Goal: Information Seeking & Learning: Learn about a topic

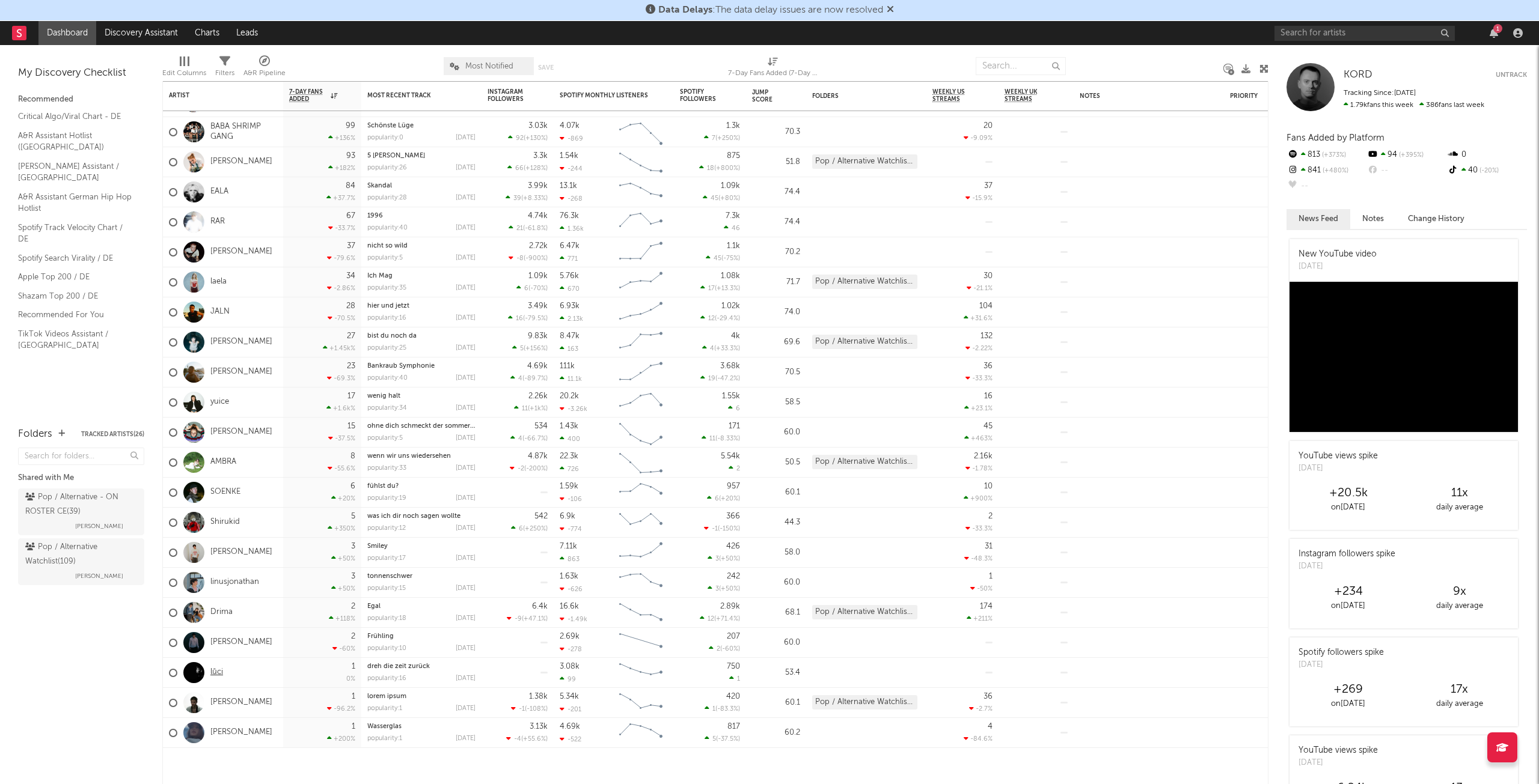
click at [221, 672] on link "lūci" at bounding box center [216, 672] width 12 height 10
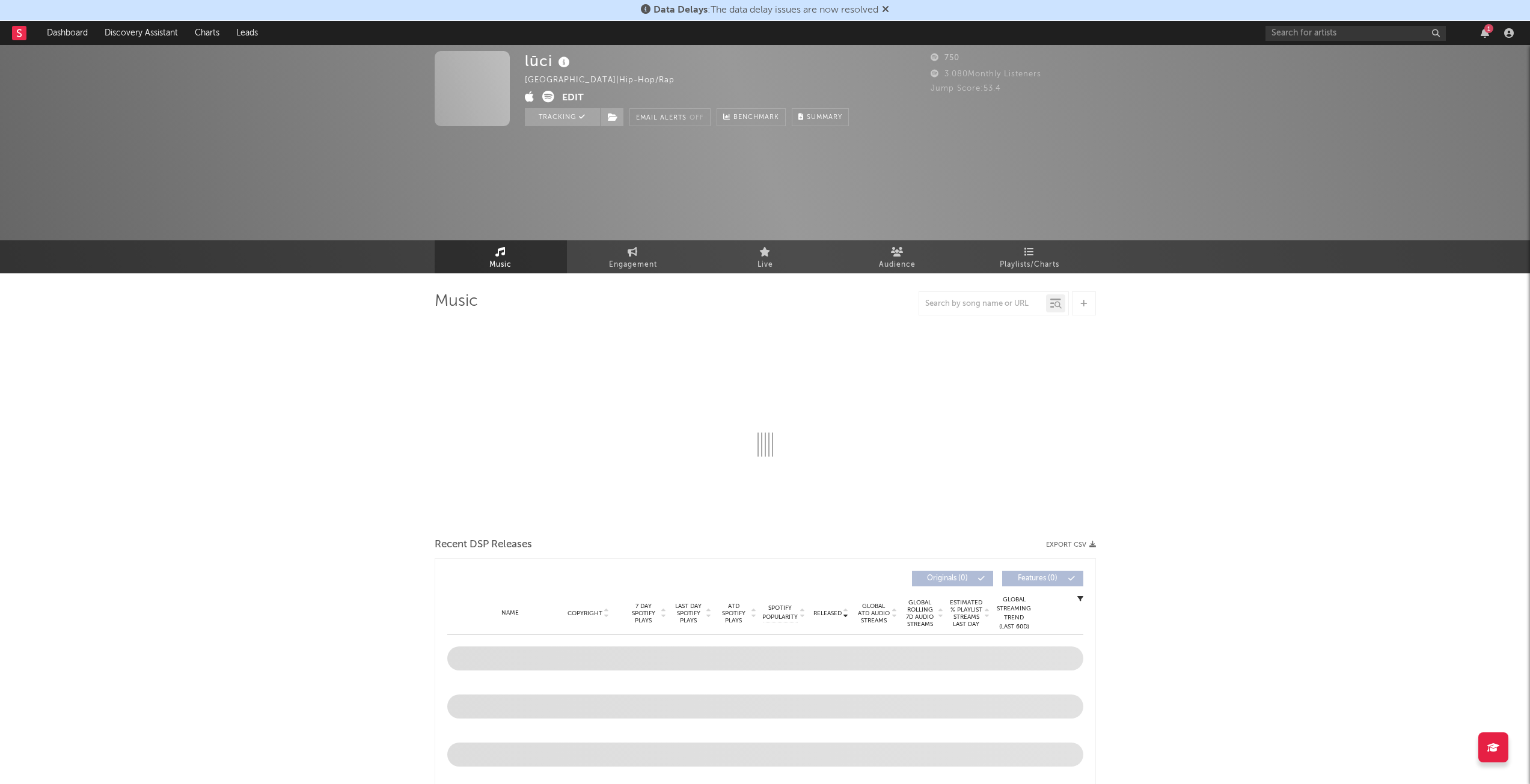
select select "1w"
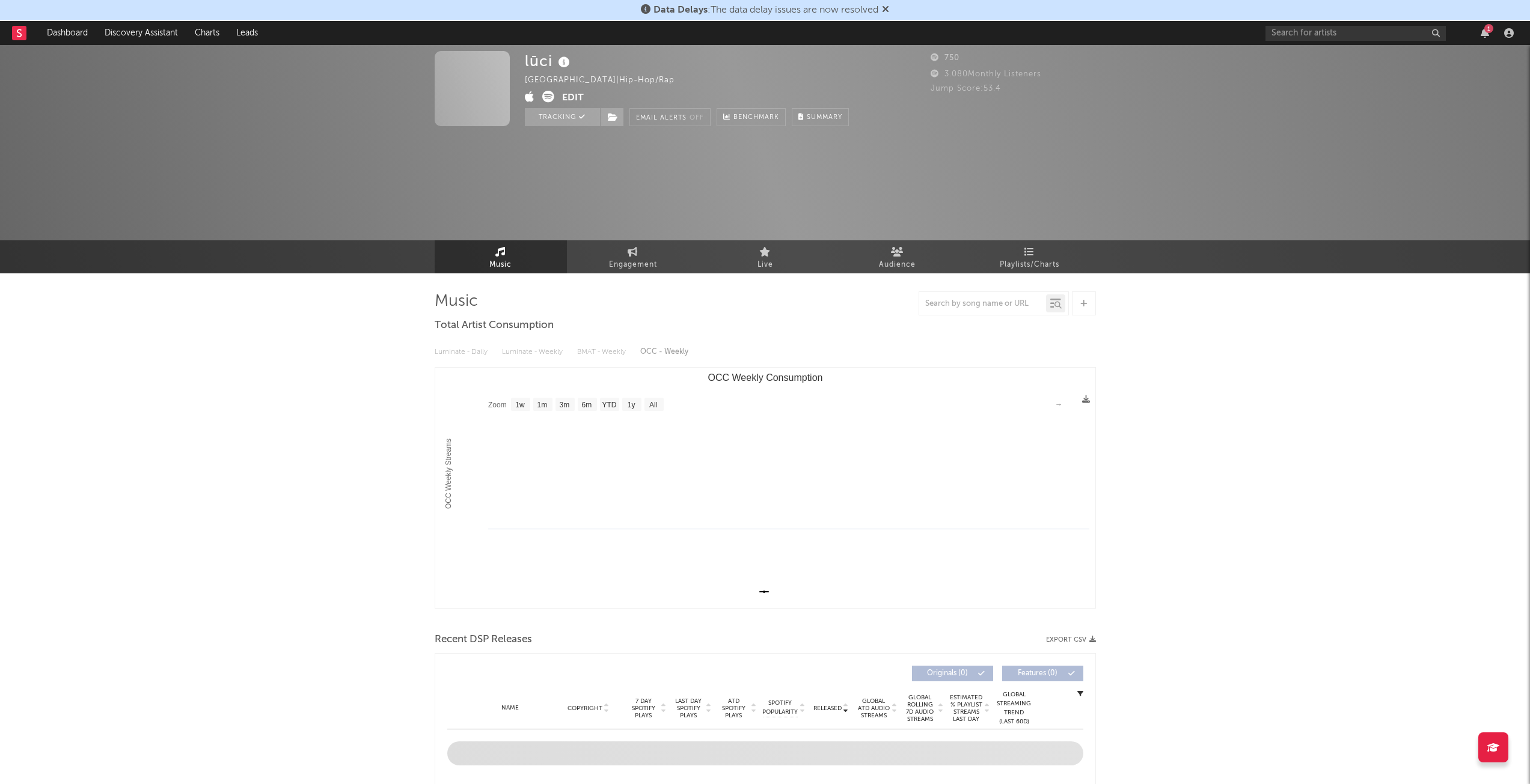
click at [887, 10] on icon at bounding box center [885, 9] width 8 height 10
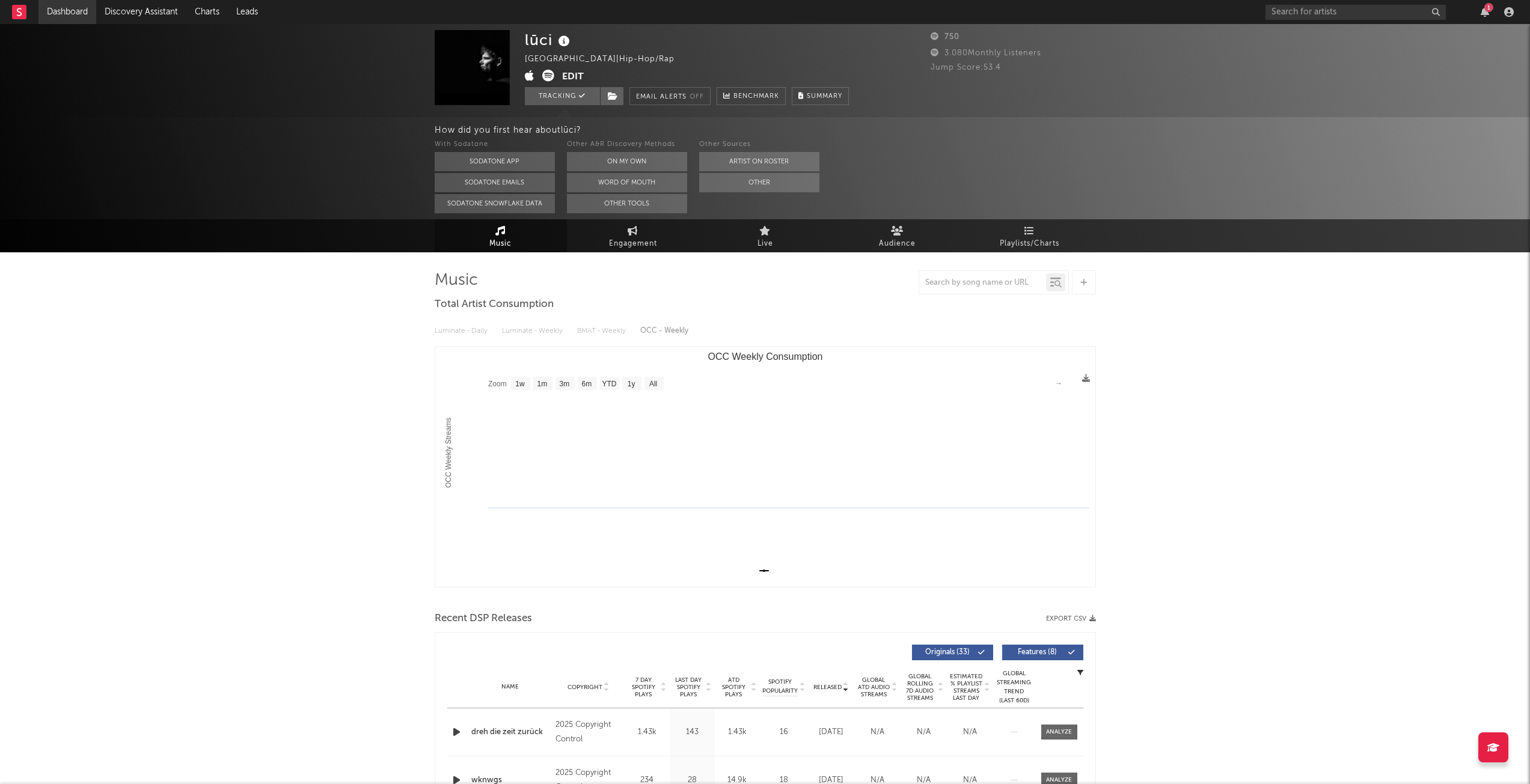
click at [89, 18] on link "Dashboard" at bounding box center [67, 12] width 58 height 24
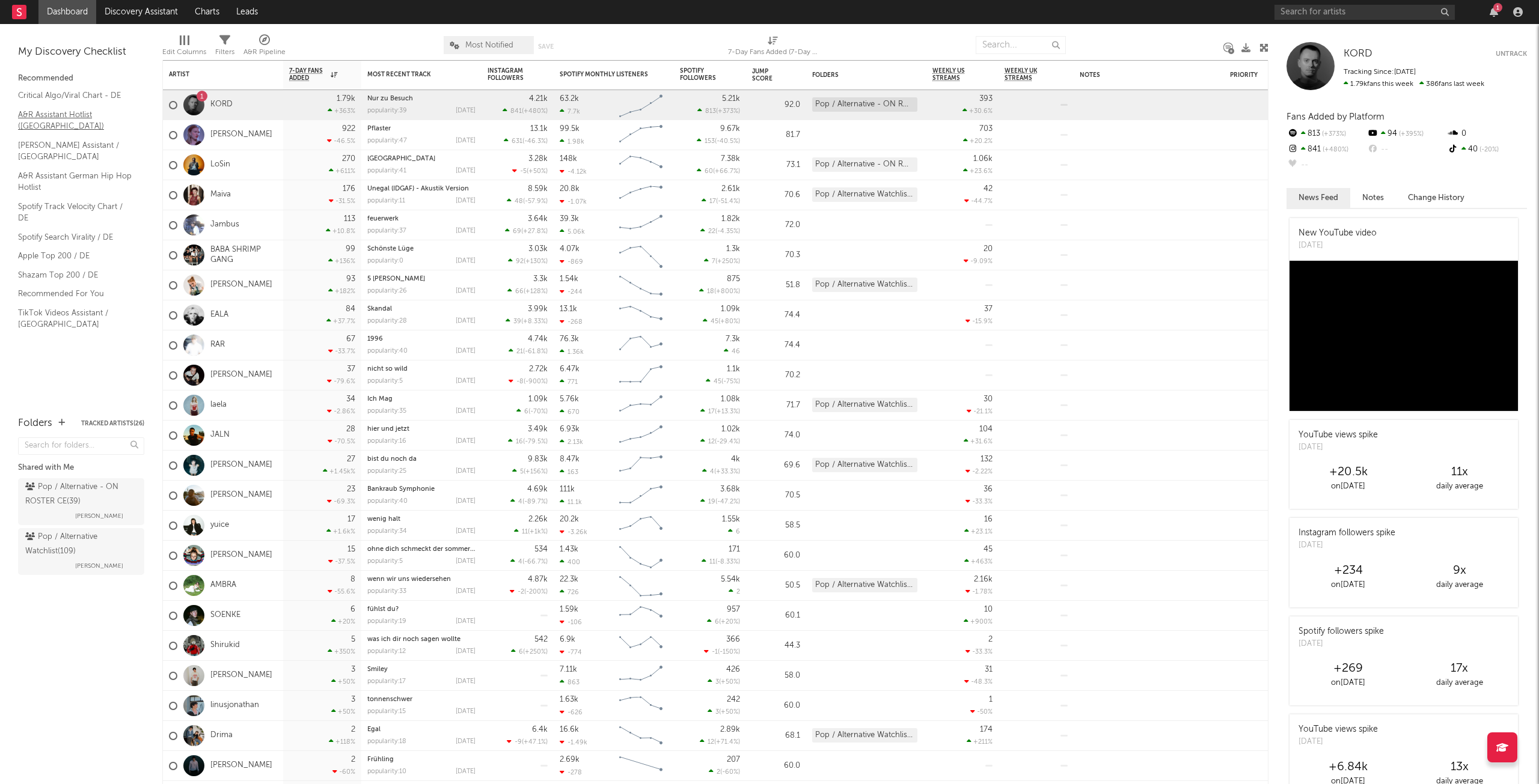
click at [97, 109] on link "A&R Assistant Hotlist ([GEOGRAPHIC_DATA])" at bounding box center [75, 121] width 114 height 25
click at [1347, 12] on input "text" at bounding box center [1364, 12] width 180 height 15
type input "[PERSON_NAME] 8"
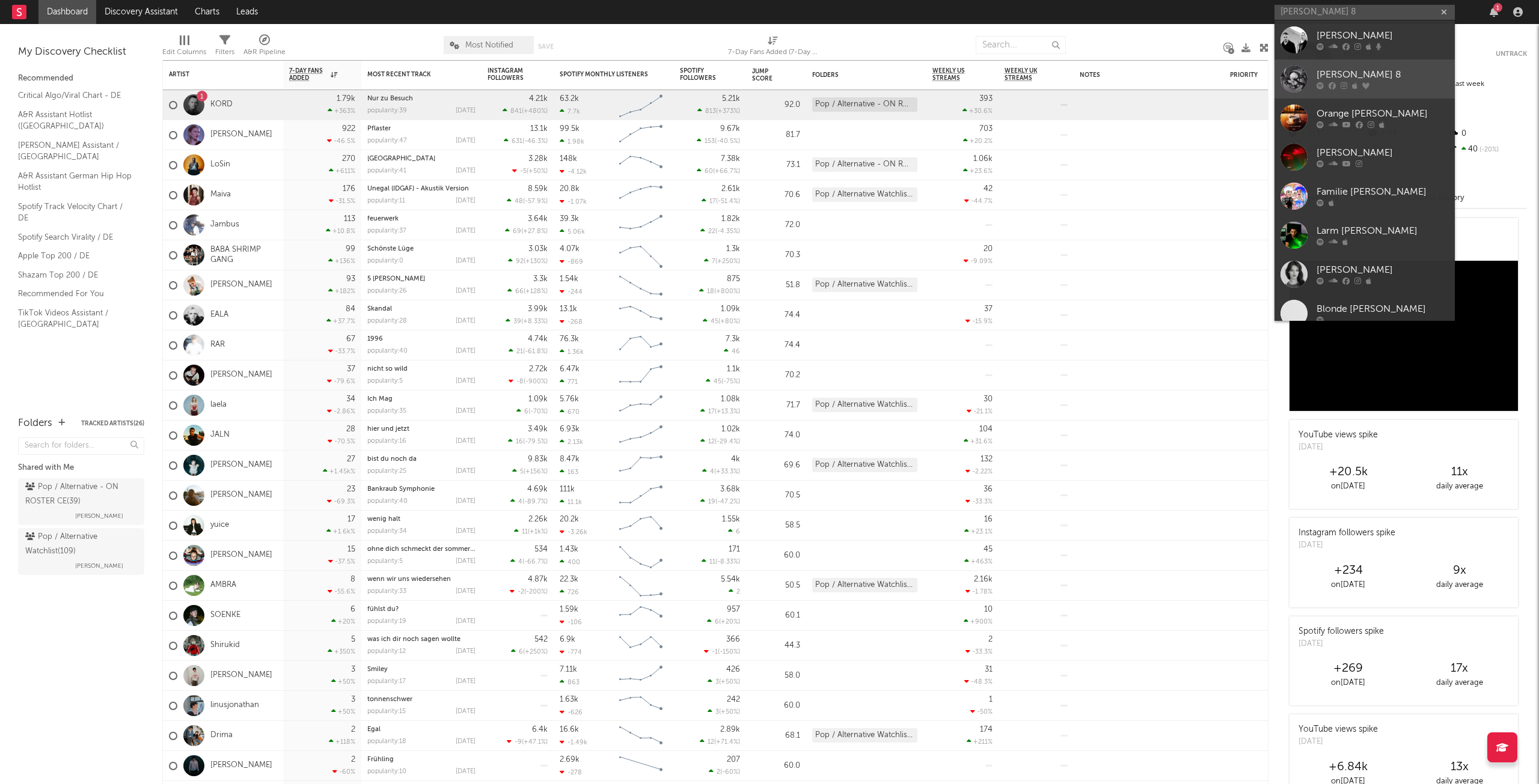
click at [1382, 71] on div "[PERSON_NAME] 8" at bounding box center [1382, 75] width 132 height 14
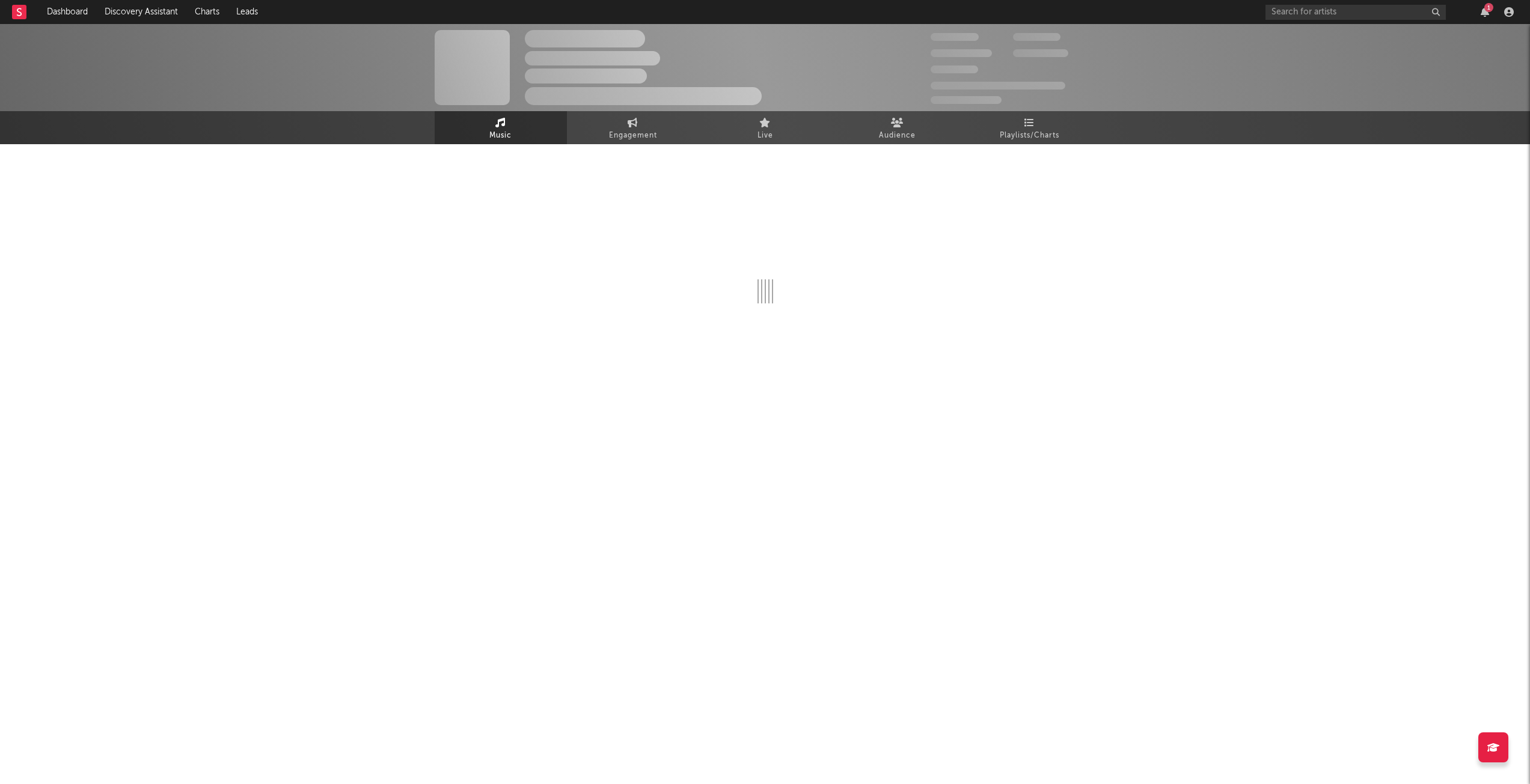
select select "6m"
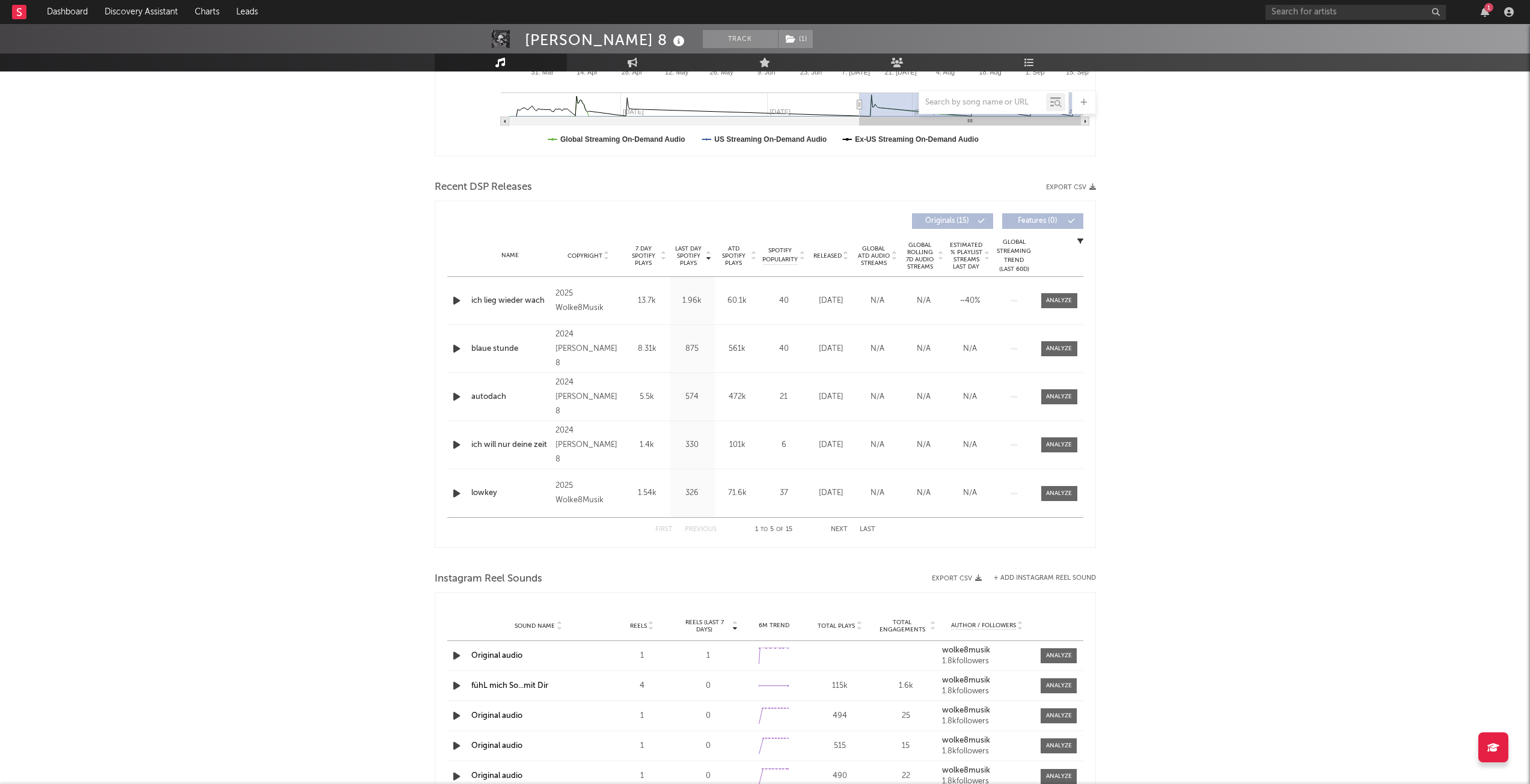
scroll to position [361, 0]
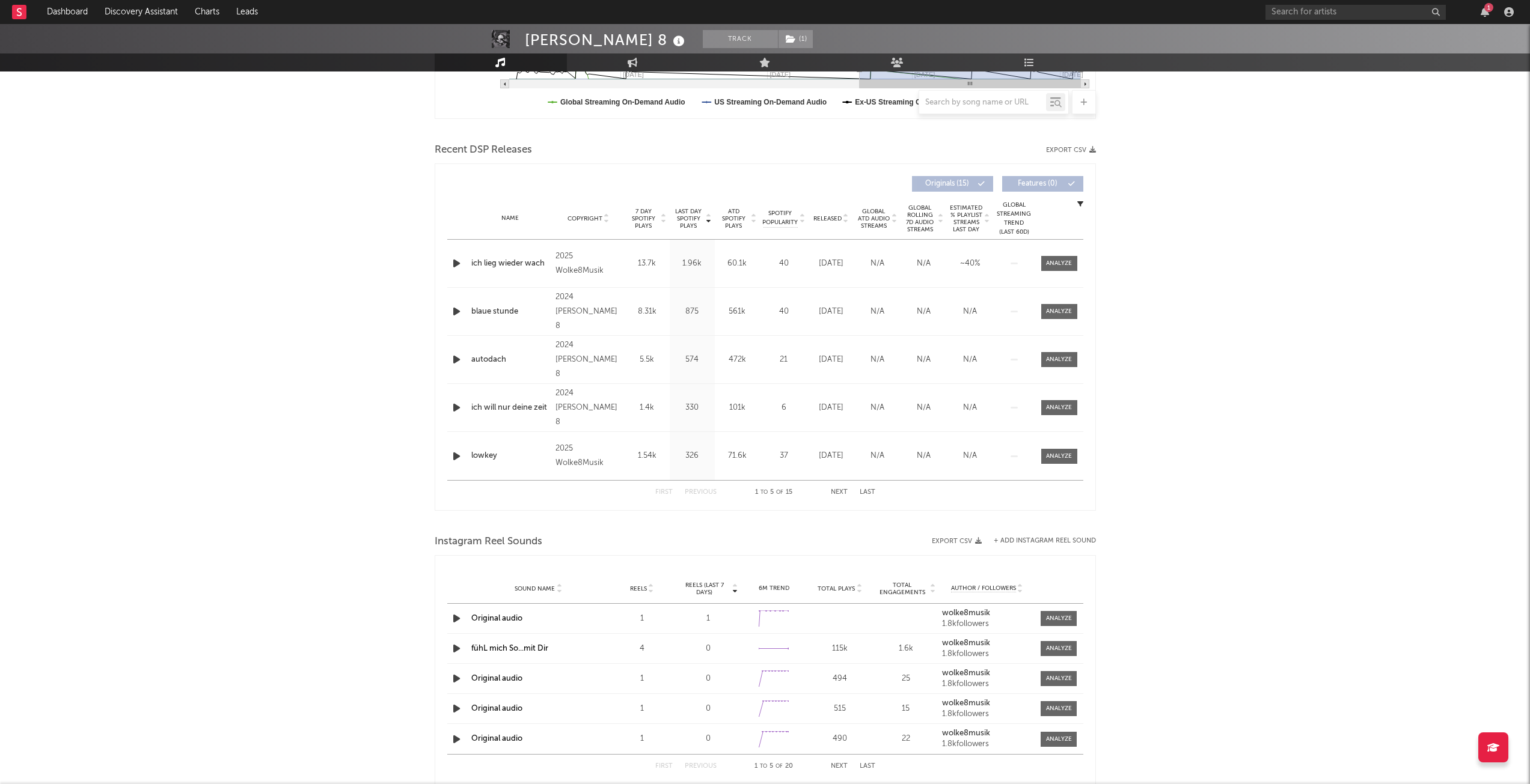
click at [842, 497] on div "First Previous 1 to 5 of 15 Next Last" at bounding box center [765, 492] width 220 height 23
click at [838, 490] on button "Next" at bounding box center [839, 492] width 17 height 7
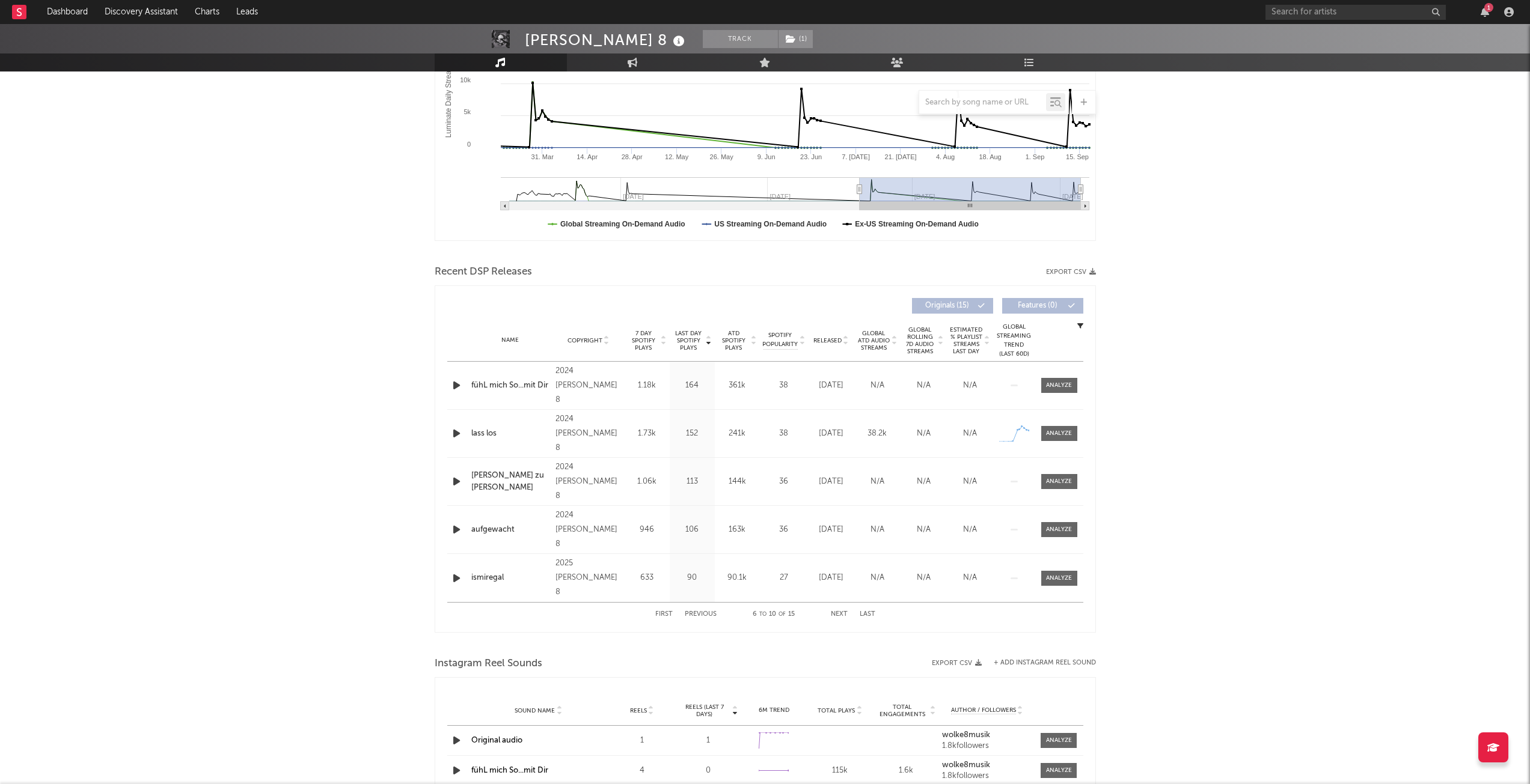
scroll to position [117, 0]
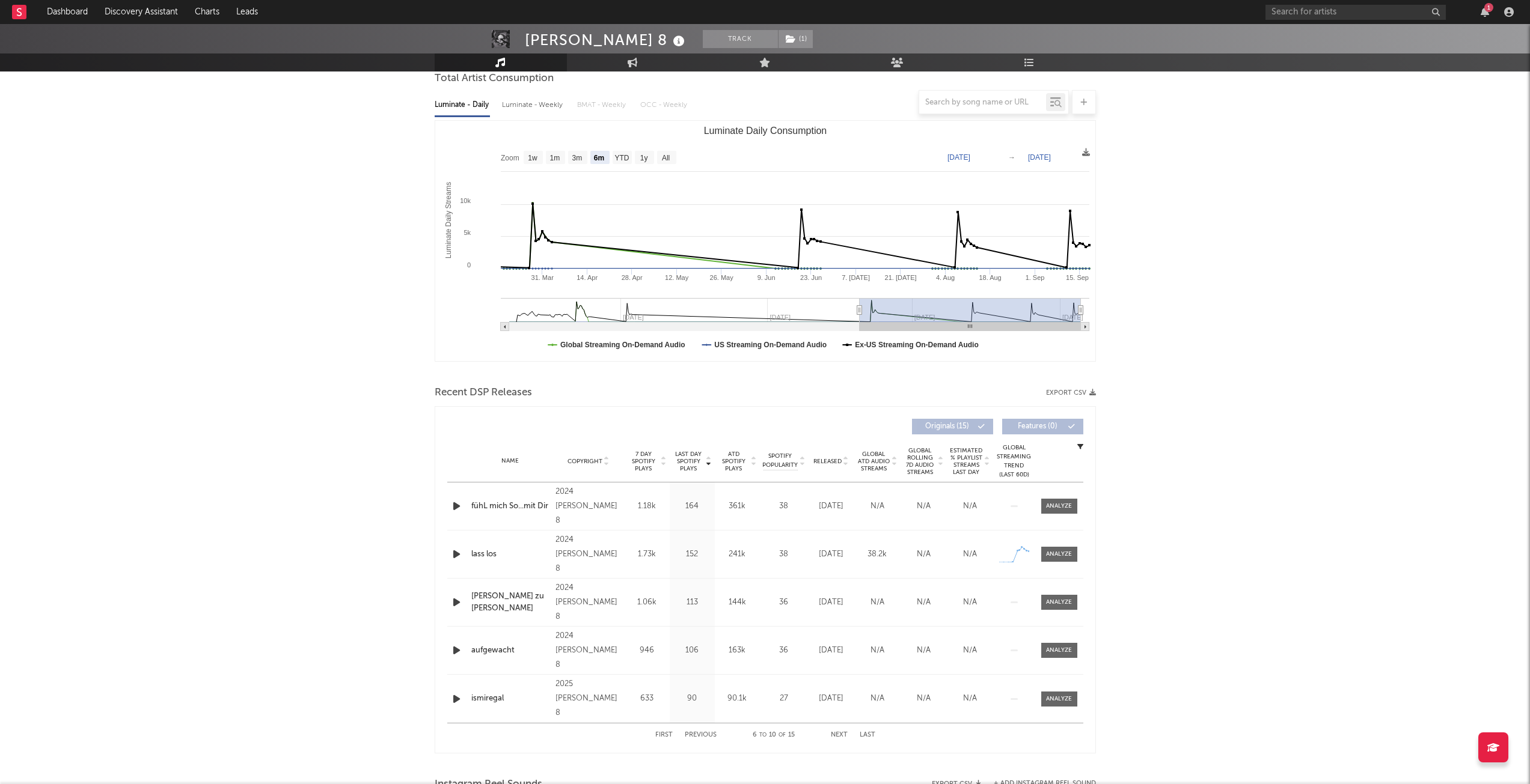
click at [847, 464] on icon at bounding box center [845, 464] width 6 height 5
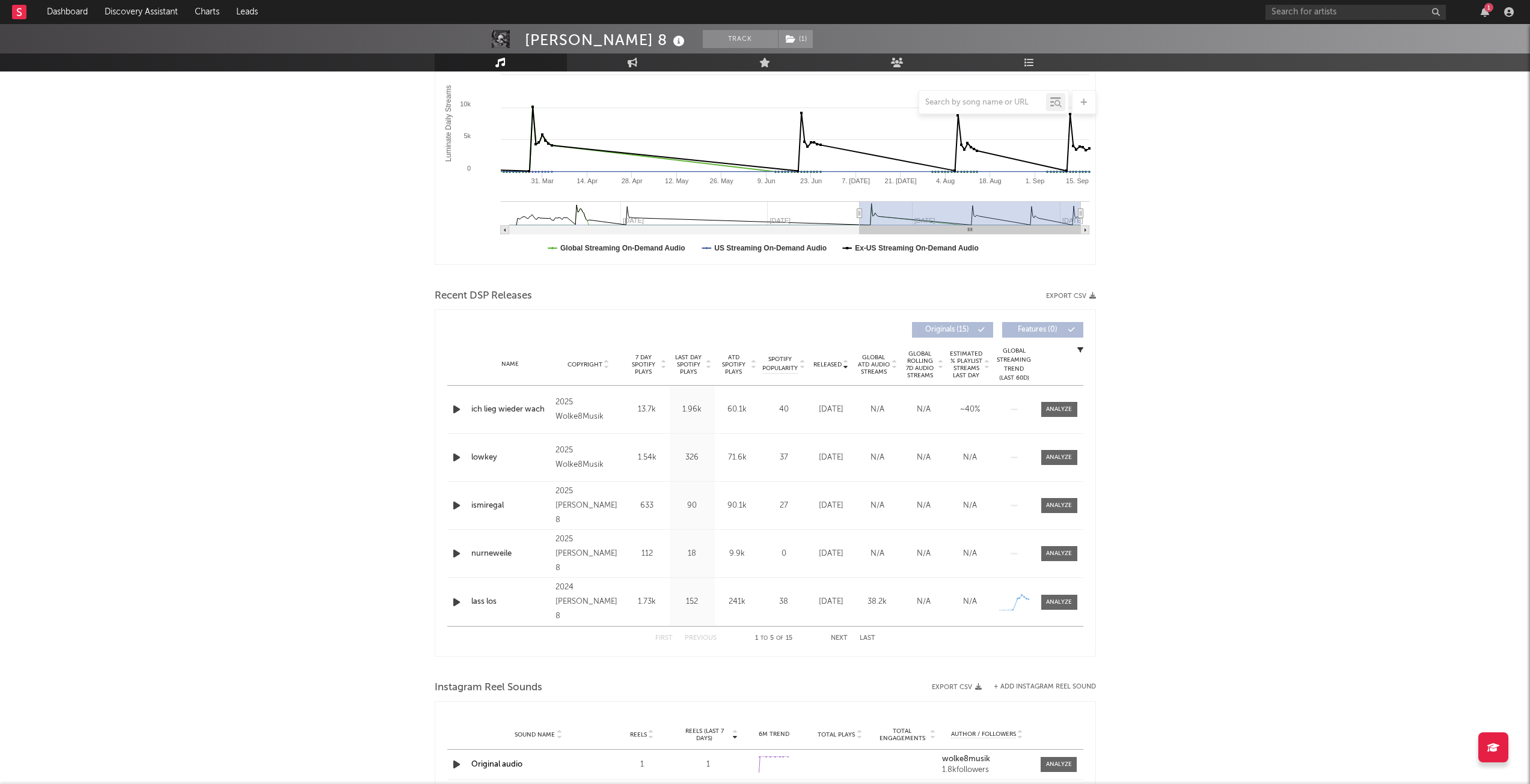
scroll to position [238, 0]
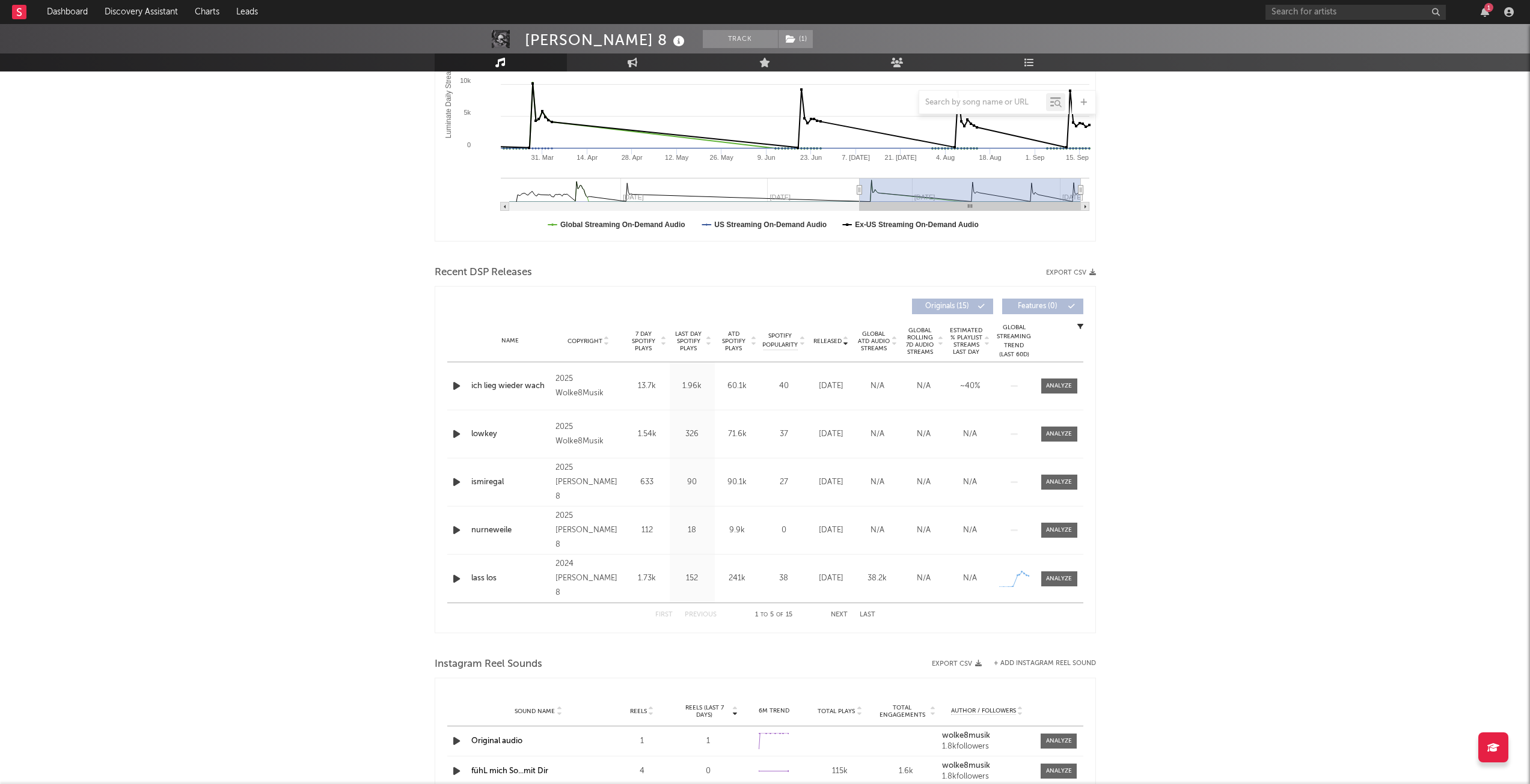
click at [842, 610] on div "First Previous 1 to 5 of 15 Next Last" at bounding box center [765, 615] width 220 height 23
click at [842, 612] on button "Next" at bounding box center [839, 615] width 17 height 7
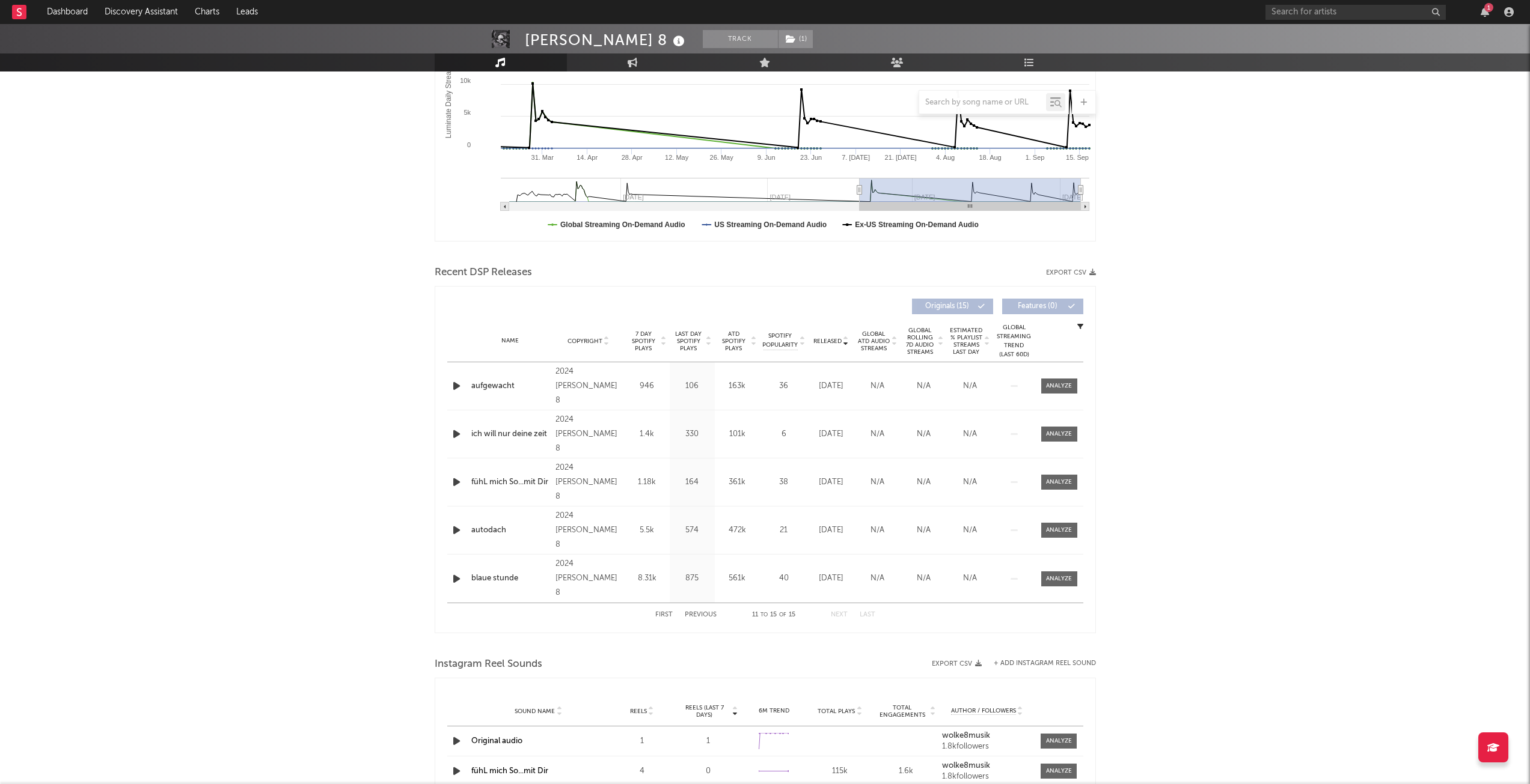
click at [712, 619] on div "First Previous 11 to 15 of 15 Next Last" at bounding box center [765, 615] width 220 height 23
click at [702, 613] on button "Previous" at bounding box center [701, 615] width 32 height 7
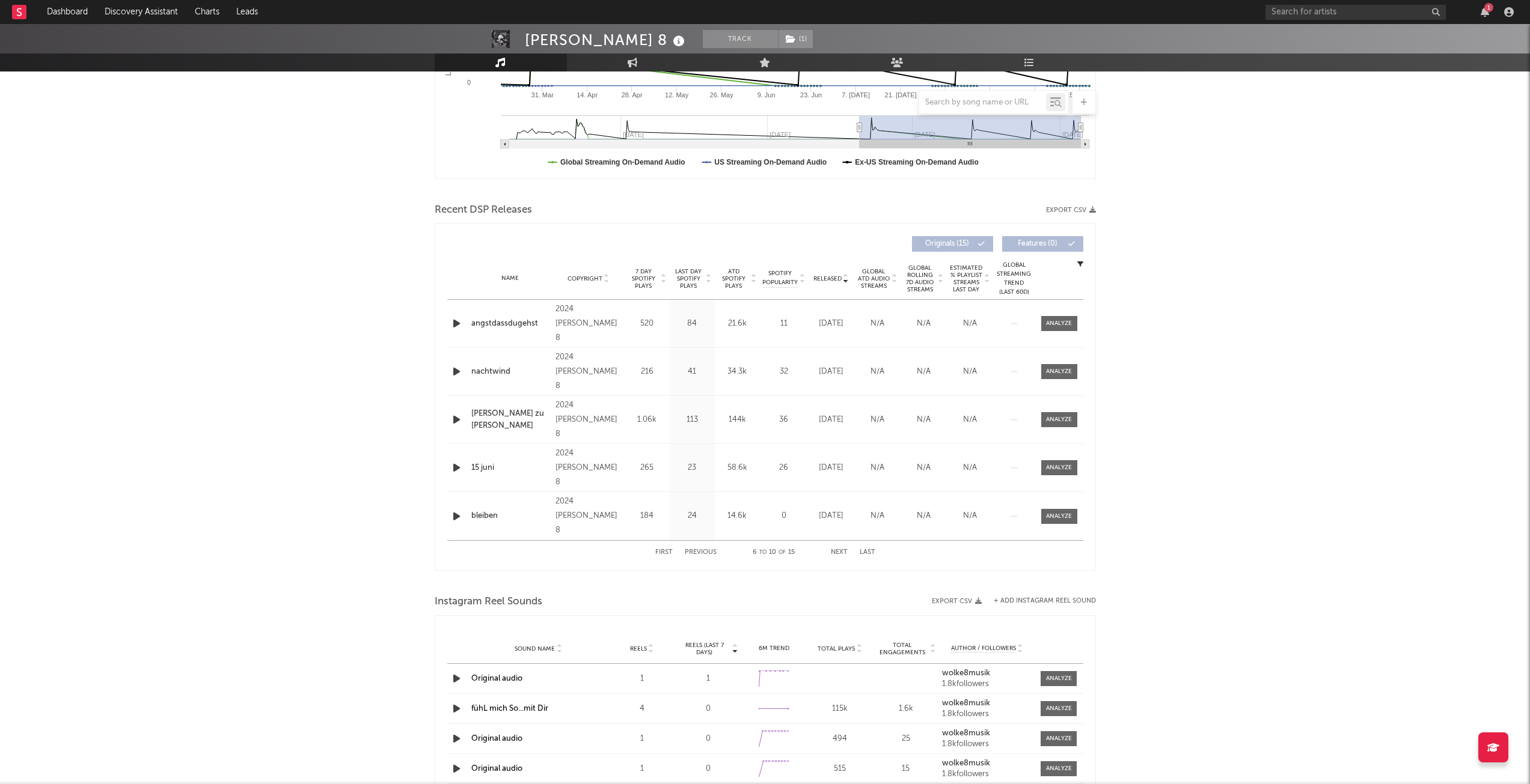
scroll to position [0, 0]
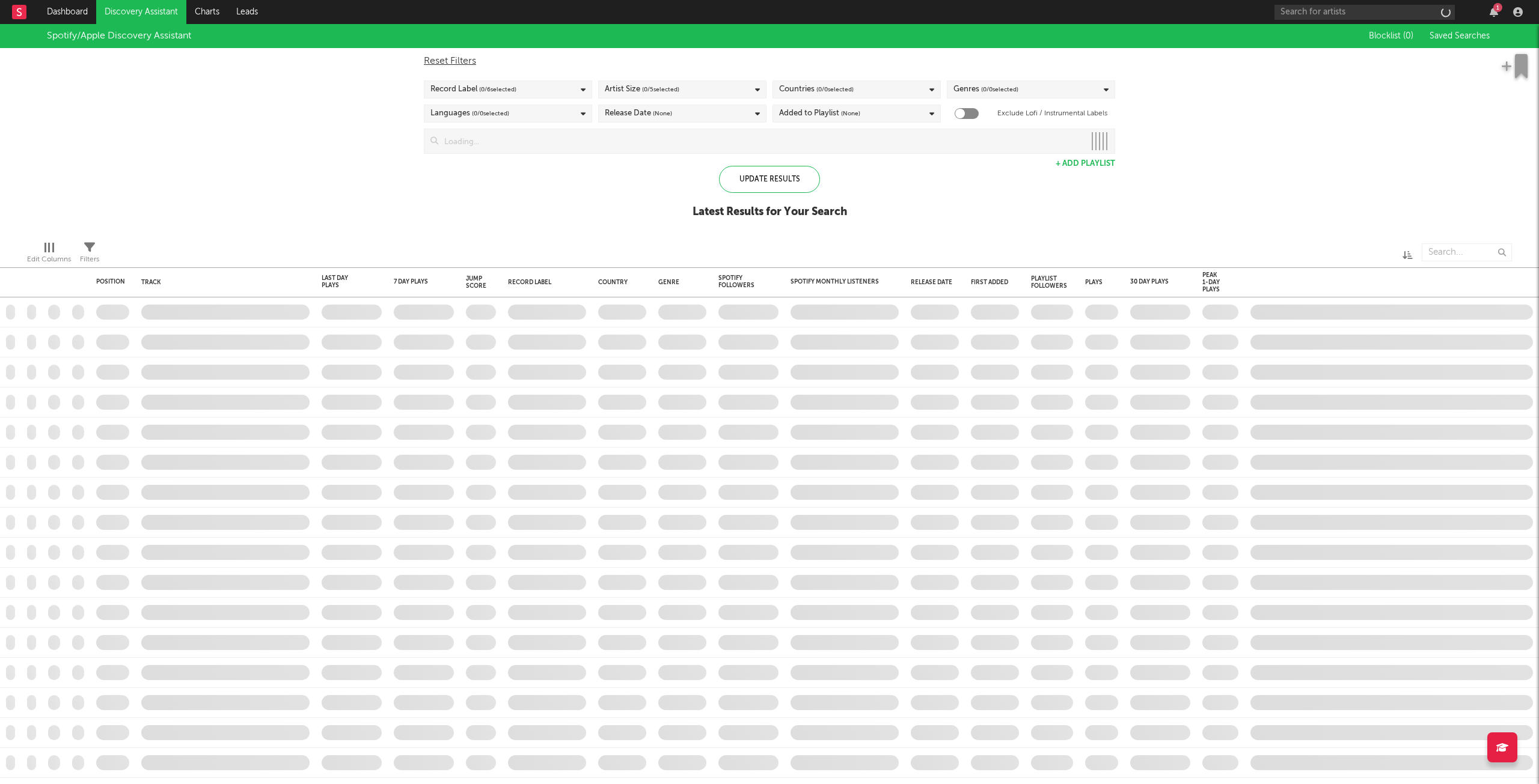
checkbox input "true"
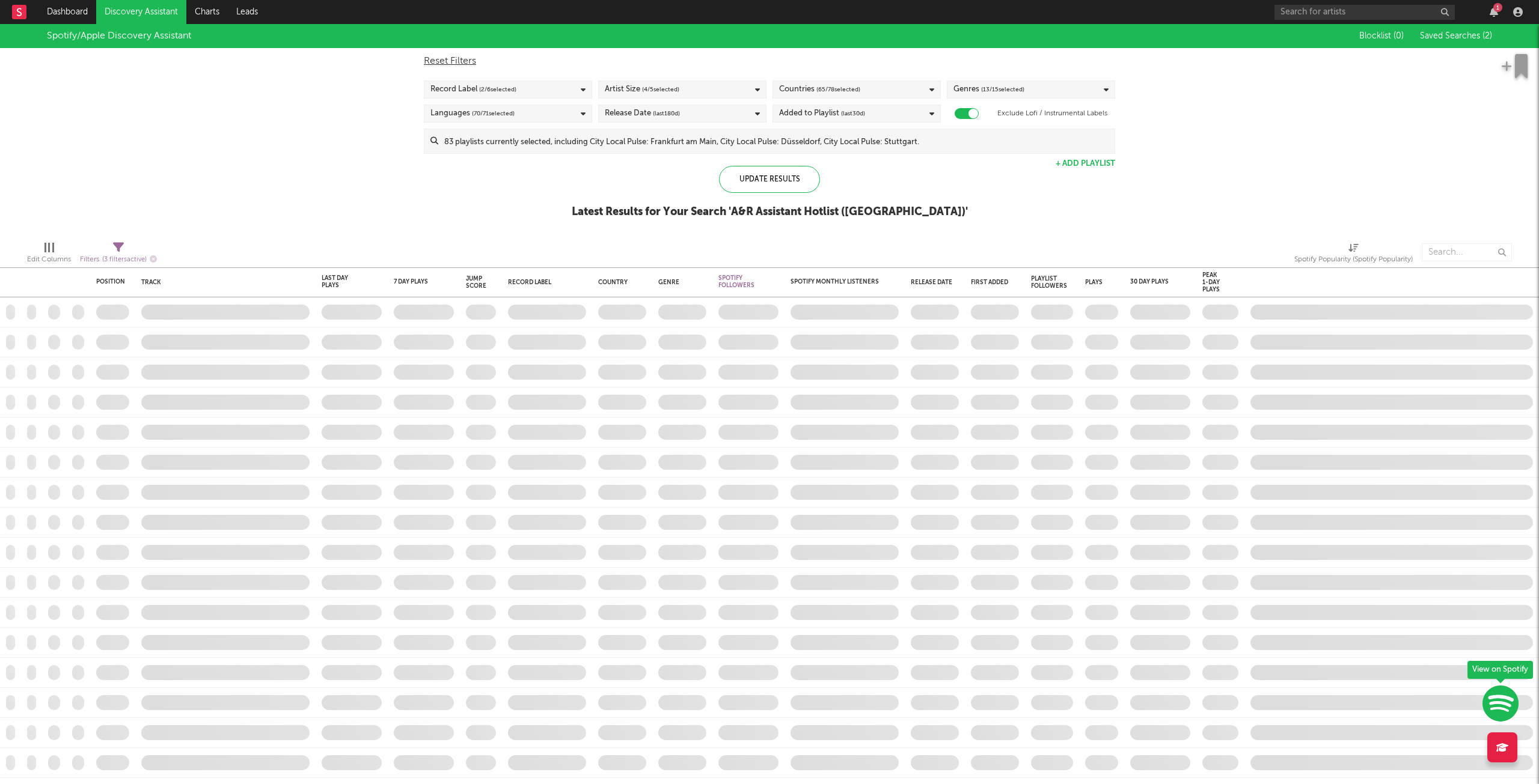
click at [1200, 221] on div "Spotify/Apple Discovery Assistant Blocklist ( 0 ) Saved Searches ( 2 ) Reset Fi…" at bounding box center [769, 127] width 1539 height 207
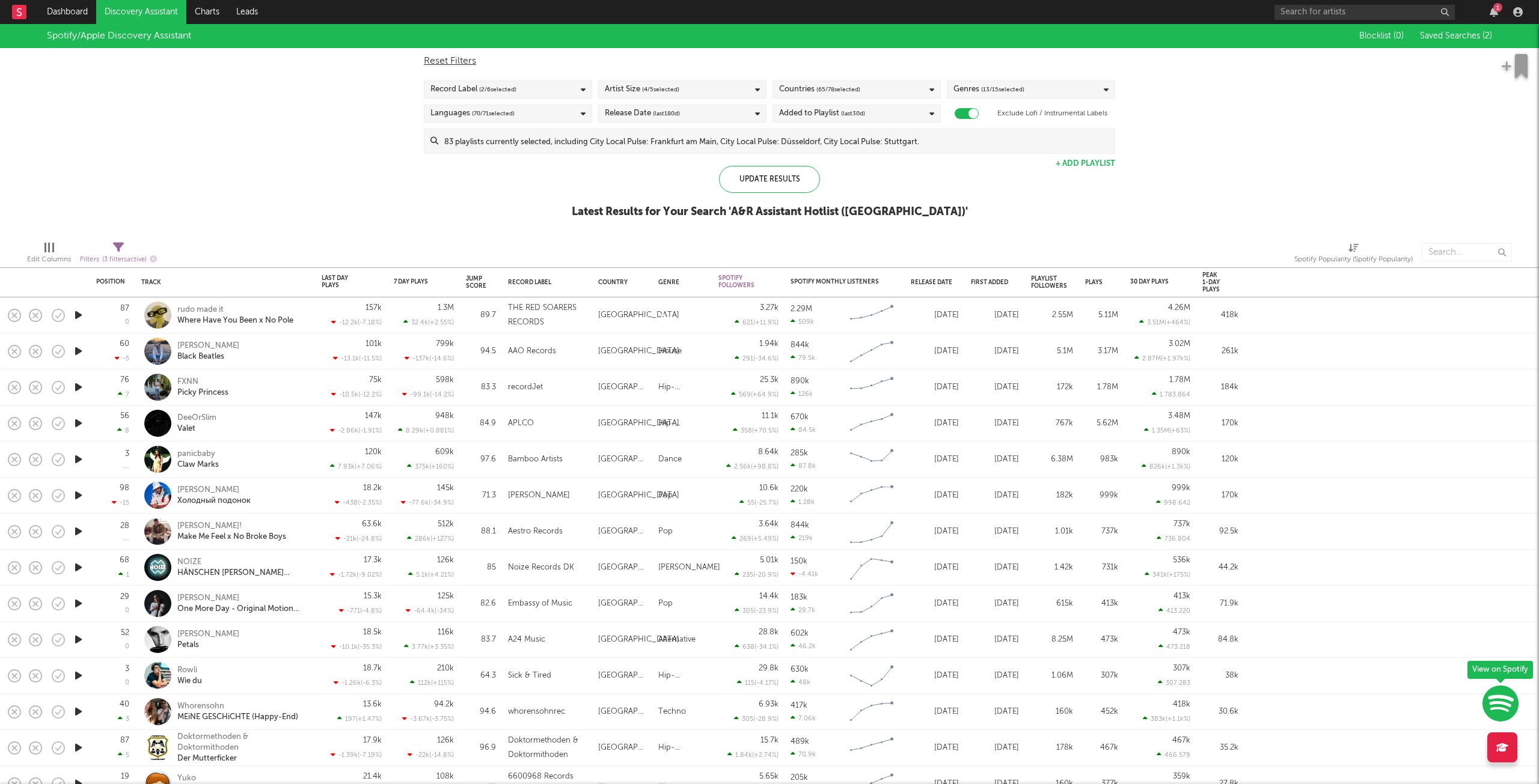
click at [1058, 197] on div "Spotify/Apple Discovery Assistant Blocklist ( 0 ) Saved Searches ( 2 ) Reset Fi…" at bounding box center [769, 127] width 1539 height 207
click at [927, 82] on div "Countries ( 65 / 78 selected)" at bounding box center [857, 90] width 168 height 18
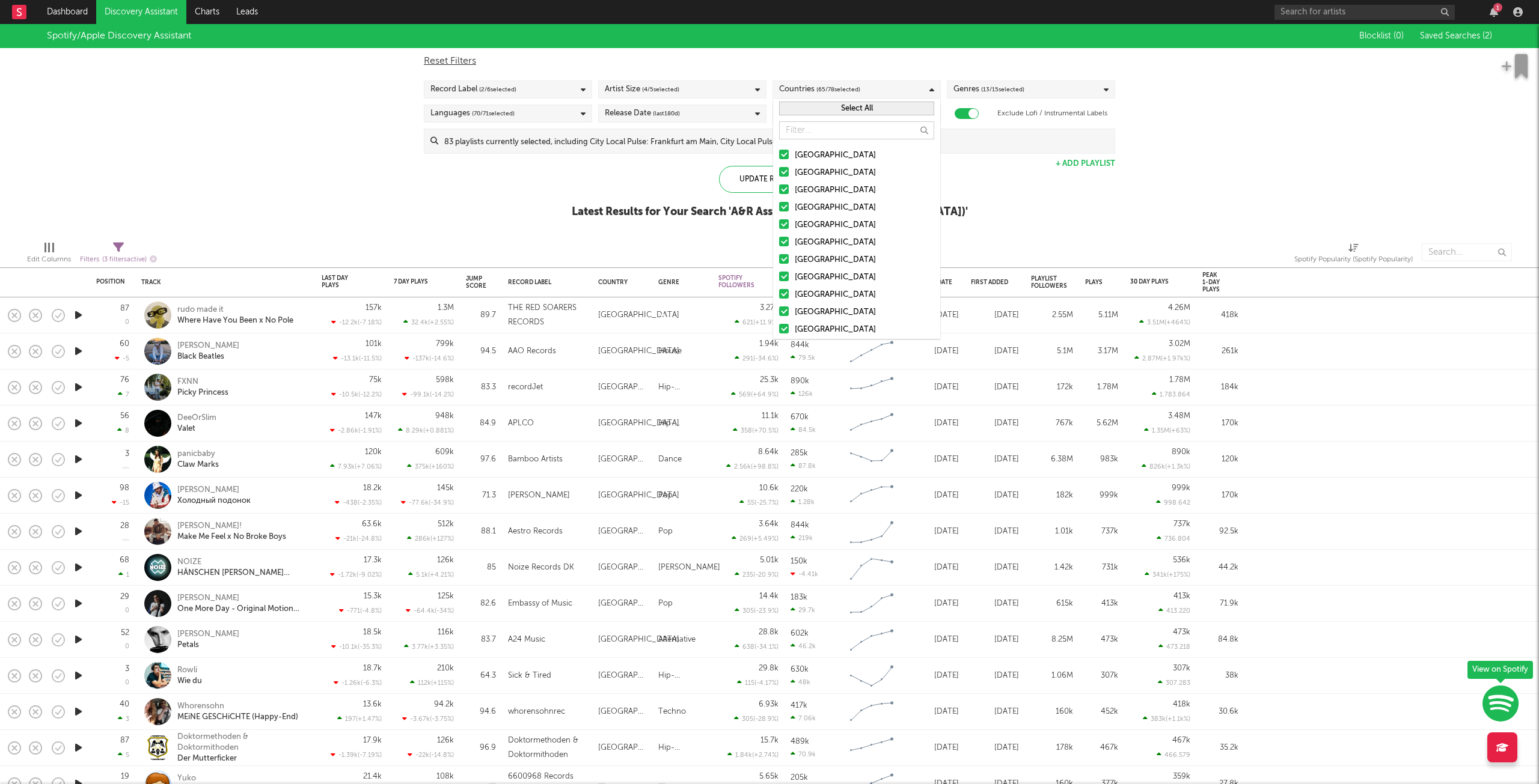
click at [878, 107] on button "Select All" at bounding box center [857, 108] width 155 height 14
click at [878, 107] on button "Deselect All" at bounding box center [857, 108] width 155 height 14
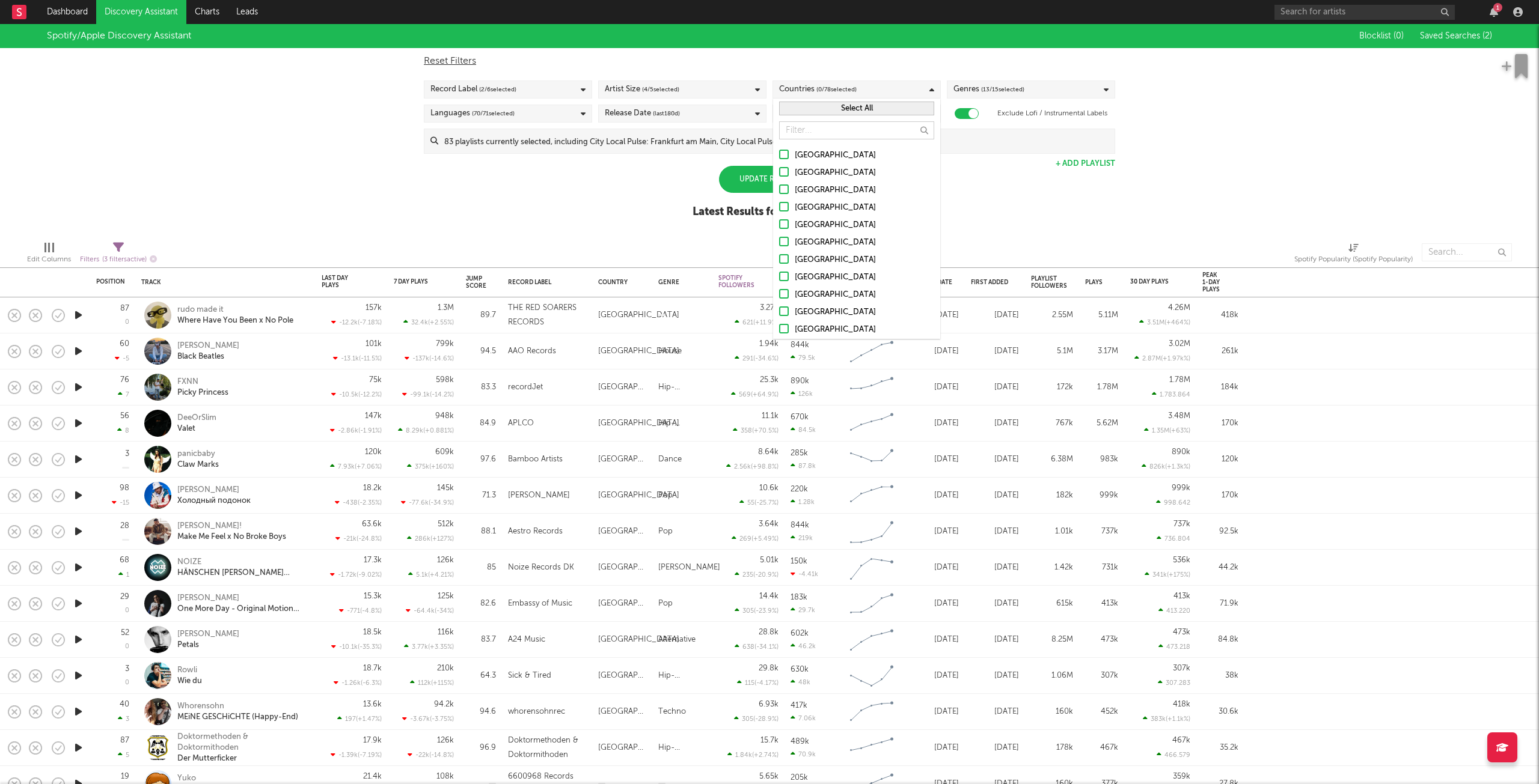
click at [784, 242] on div at bounding box center [784, 242] width 10 height 10
click at [779, 242] on input "[GEOGRAPHIC_DATA]" at bounding box center [779, 242] width 0 height 14
click at [1076, 212] on div "Spotify/Apple Discovery Assistant Blocklist ( 0 ) Saved Searches ( 2 ) Reset Fi…" at bounding box center [769, 127] width 1539 height 207
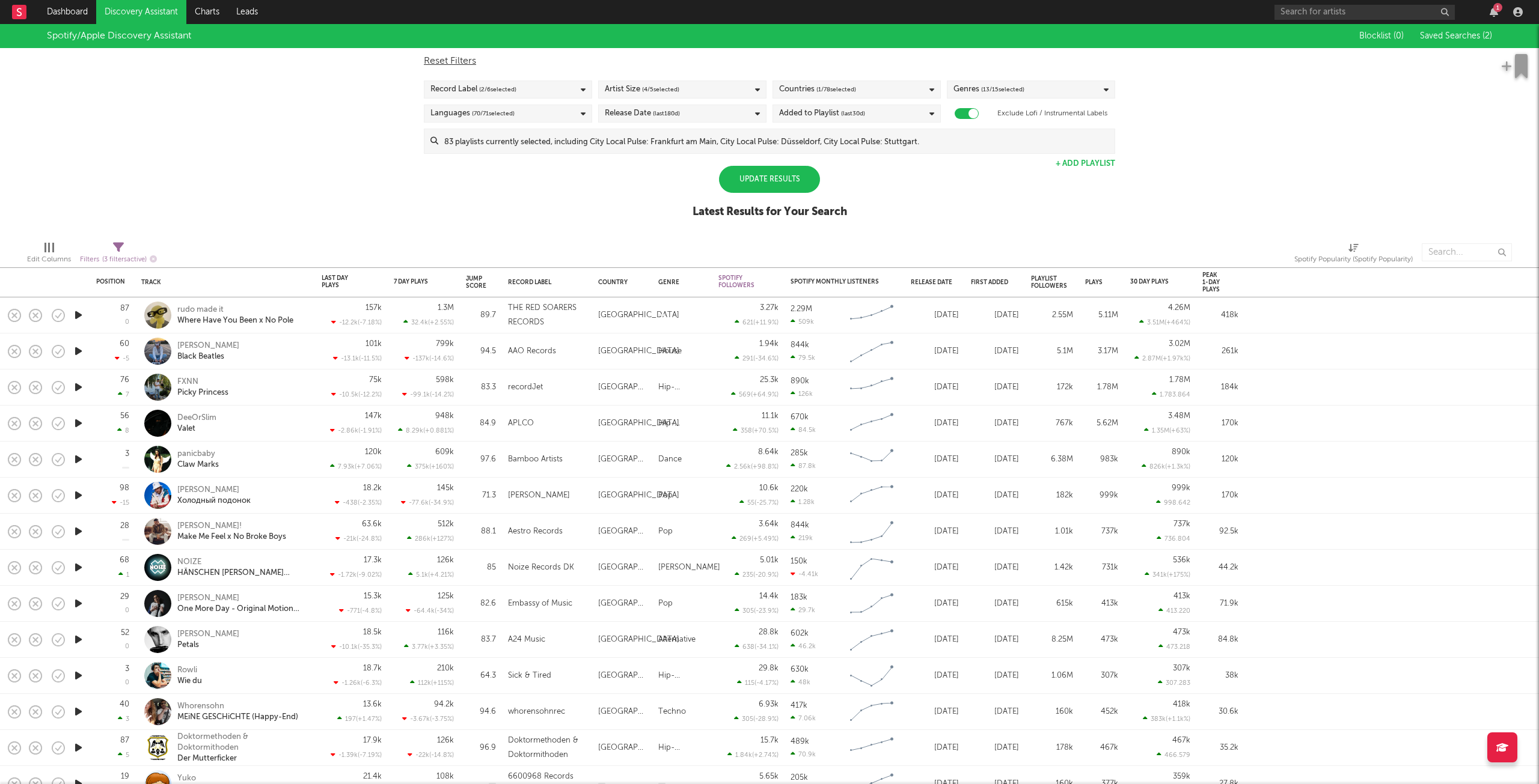
click at [722, 80] on div "Reset Filters Record Label ( 2 / 6 selected) Artist Size ( 4 / 5 selected) Coun…" at bounding box center [769, 101] width 703 height 106
click at [723, 86] on div "Artist Size ( 4 / 5 selected)" at bounding box center [682, 90] width 168 height 18
click at [723, 87] on div "Artist Size ( 4 / 5 selected)" at bounding box center [682, 90] width 168 height 18
click at [559, 87] on div "Record Label ( 2 / 6 selected)" at bounding box center [508, 90] width 168 height 18
click at [768, 181] on div "Update Results" at bounding box center [769, 179] width 101 height 27
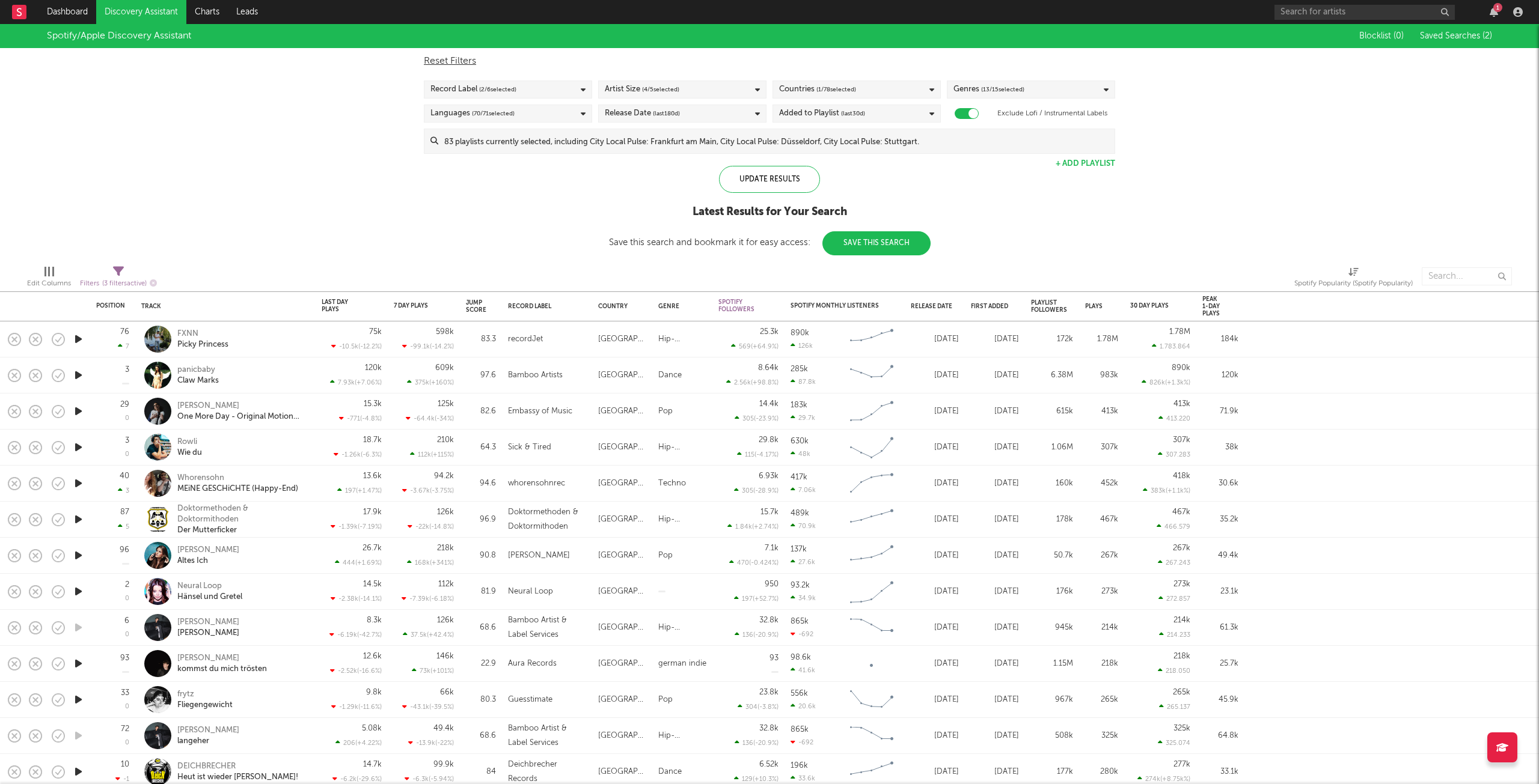
click at [578, 112] on div "Languages ( 70 / 71 selected)" at bounding box center [508, 114] width 168 height 18
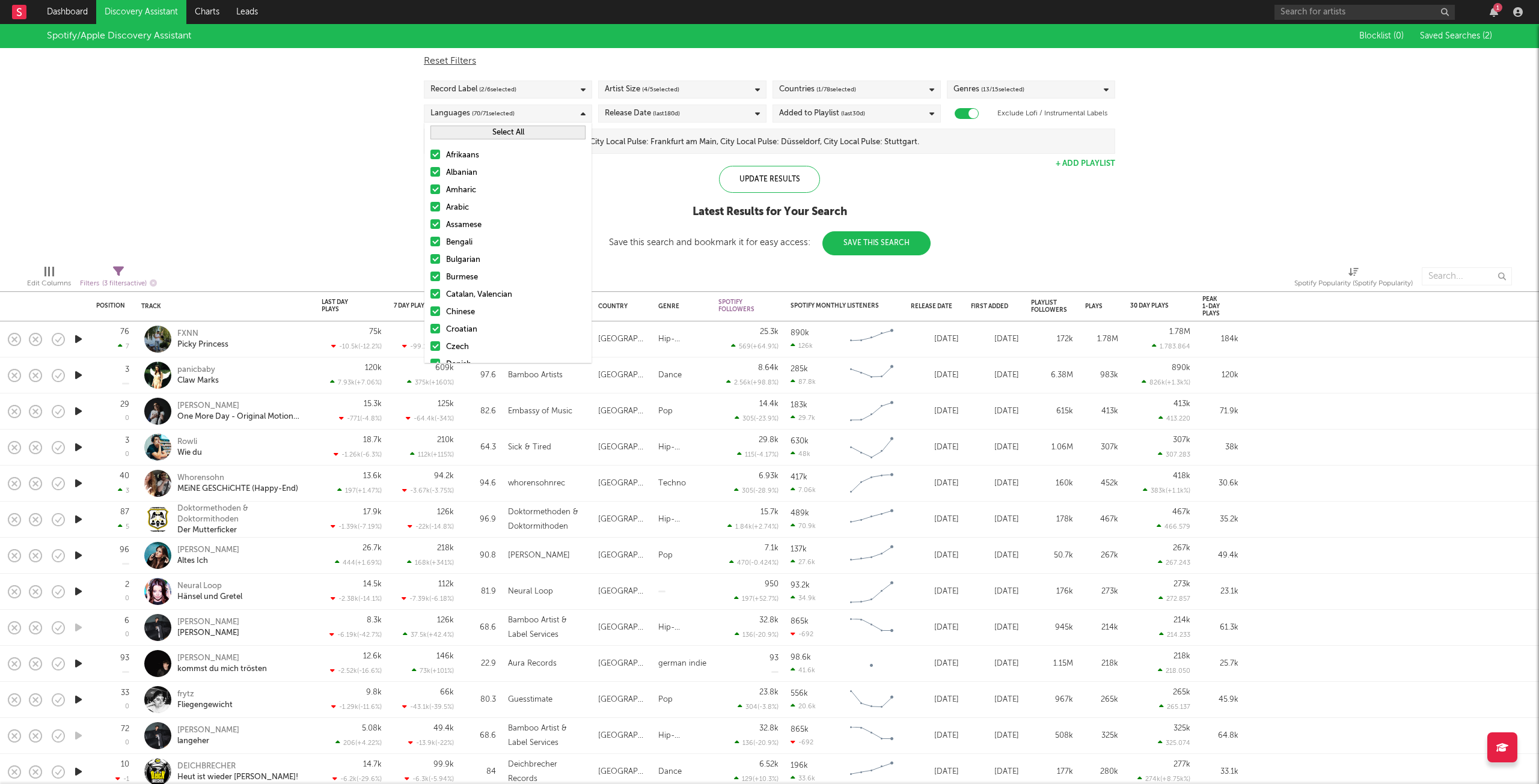
click at [557, 130] on button "Select All" at bounding box center [507, 132] width 155 height 14
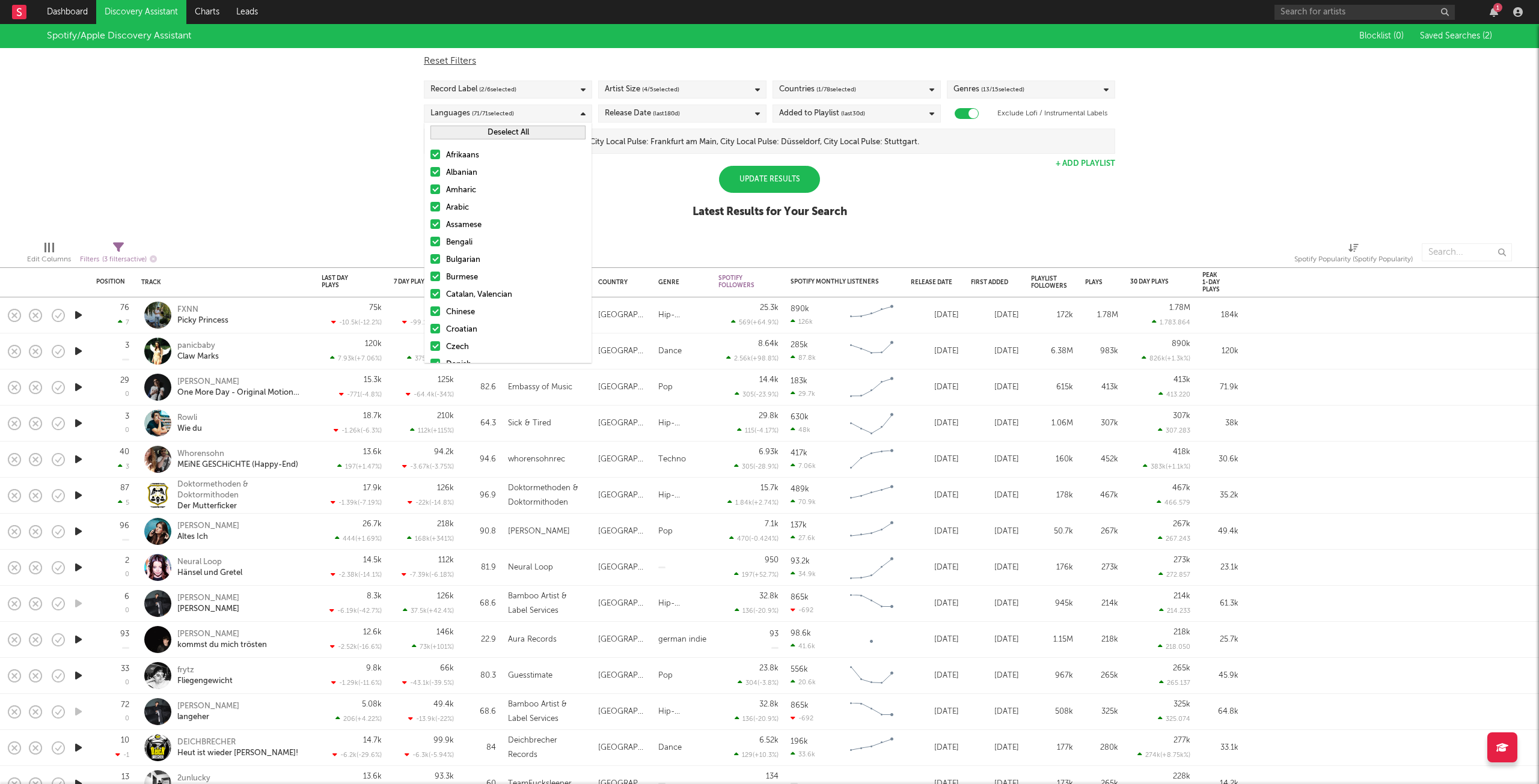
click at [557, 130] on button "Deselect All" at bounding box center [507, 132] width 155 height 14
click at [435, 285] on div at bounding box center [435, 288] width 10 height 10
click at [430, 285] on input "German" at bounding box center [430, 288] width 0 height 14
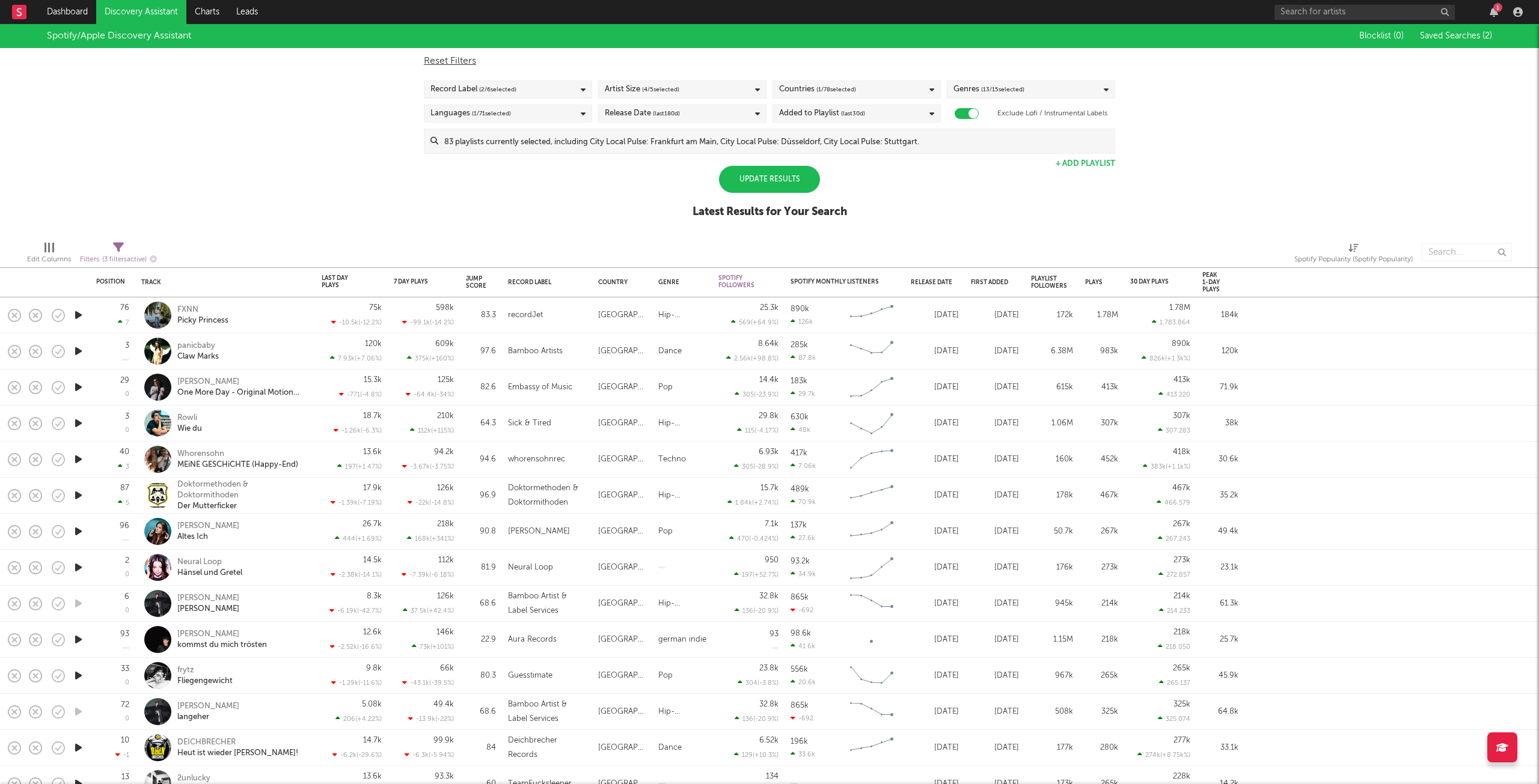
click at [622, 216] on div "Spotify/Apple Discovery Assistant Blocklist ( 0 ) Saved Searches ( 2 ) Reset Fi…" at bounding box center [769, 127] width 1539 height 207
click at [762, 173] on div "Update Results" at bounding box center [769, 179] width 101 height 27
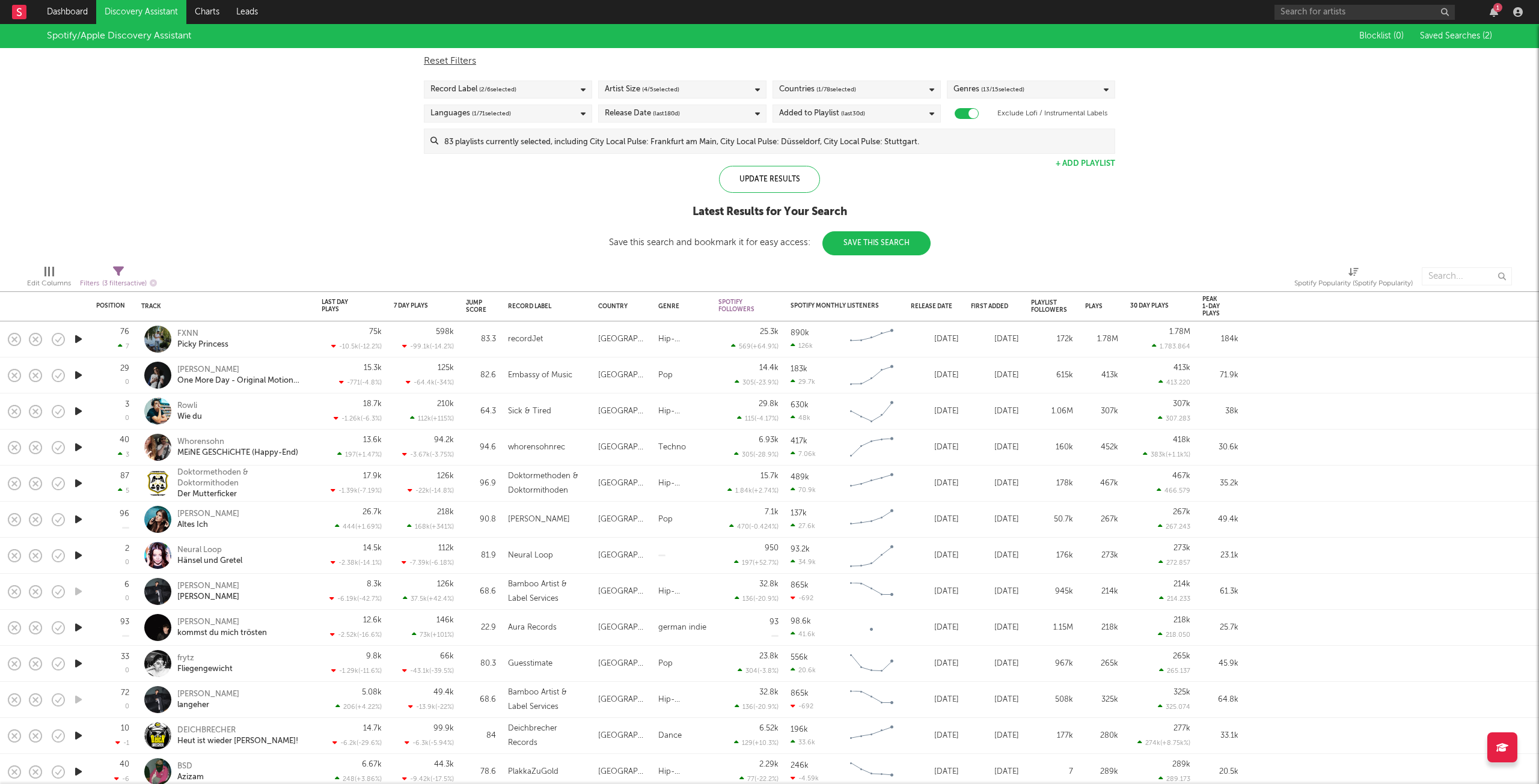
click at [80, 340] on icon "button" at bounding box center [78, 339] width 12 height 15
click at [540, 85] on div "Record Label ( 2 / 6 selected)" at bounding box center [508, 90] width 168 height 18
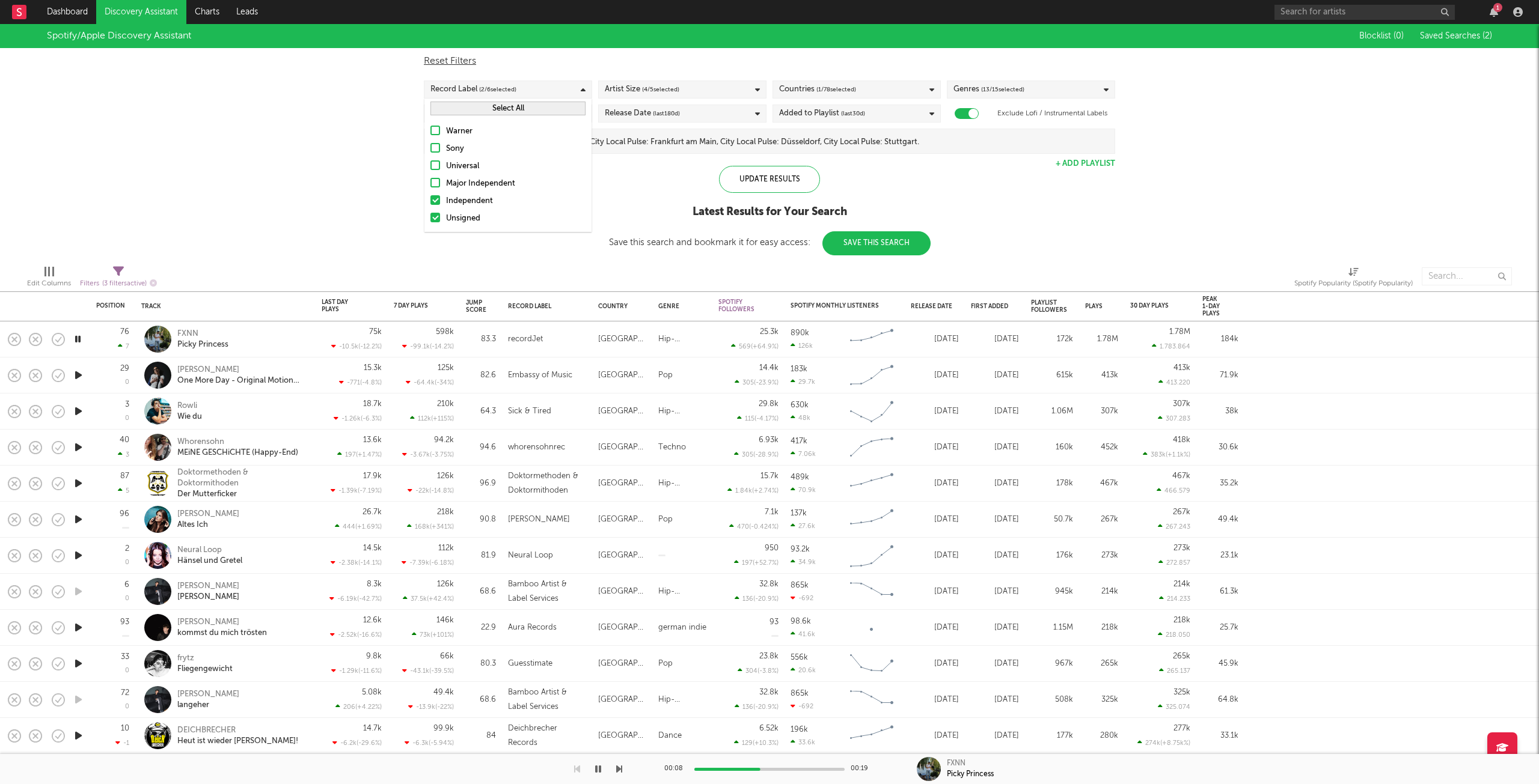
click at [432, 220] on div at bounding box center [435, 217] width 10 height 10
click at [430, 220] on input "Unsigned" at bounding box center [430, 218] width 0 height 14
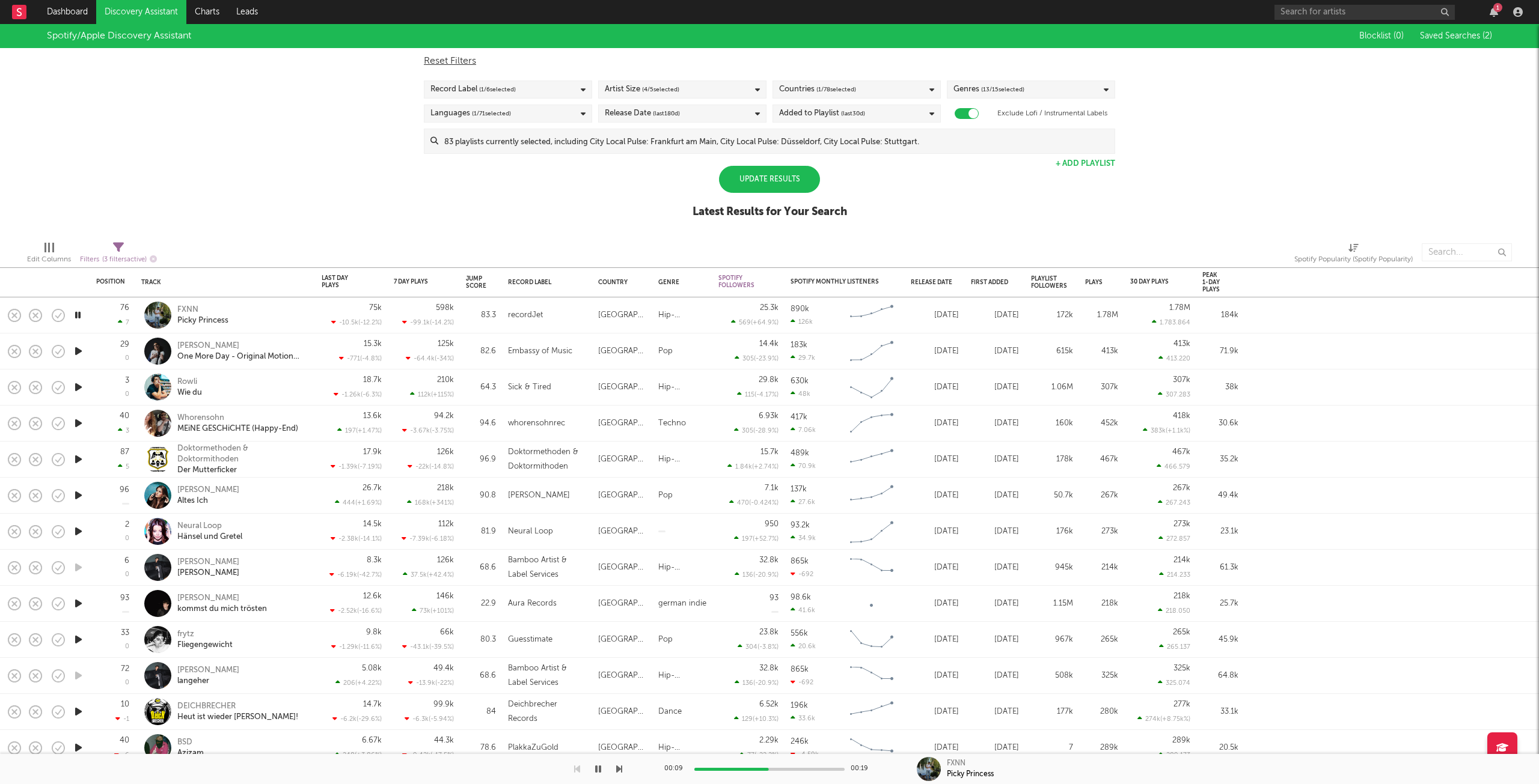
click at [743, 181] on div "Update Results" at bounding box center [769, 179] width 101 height 27
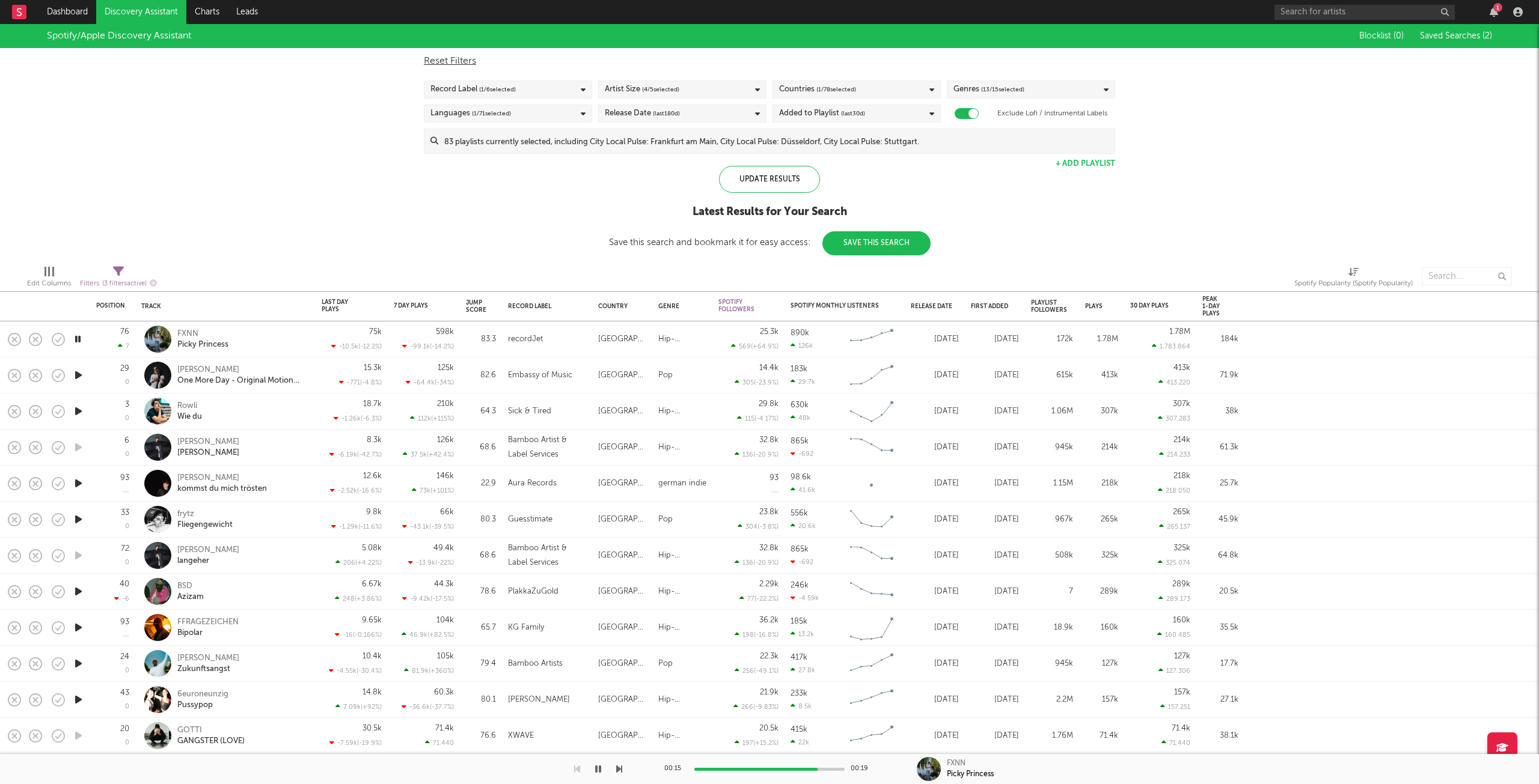
click at [78, 411] on icon "button" at bounding box center [78, 412] width 12 height 15
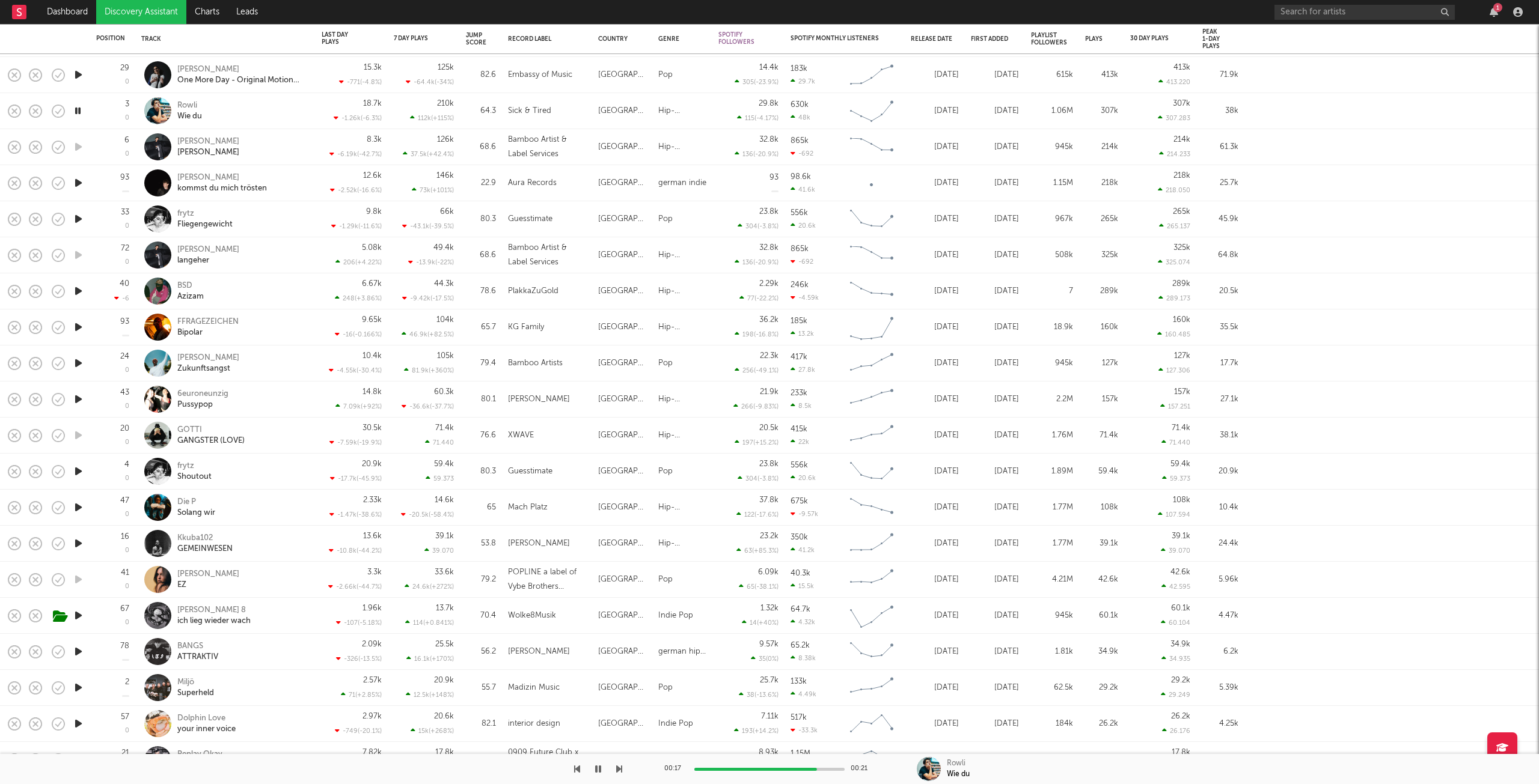
click at [74, 510] on icon "button" at bounding box center [78, 507] width 12 height 15
click at [74, 617] on icon "button" at bounding box center [78, 616] width 12 height 15
click at [74, 365] on icon "button" at bounding box center [78, 363] width 12 height 15
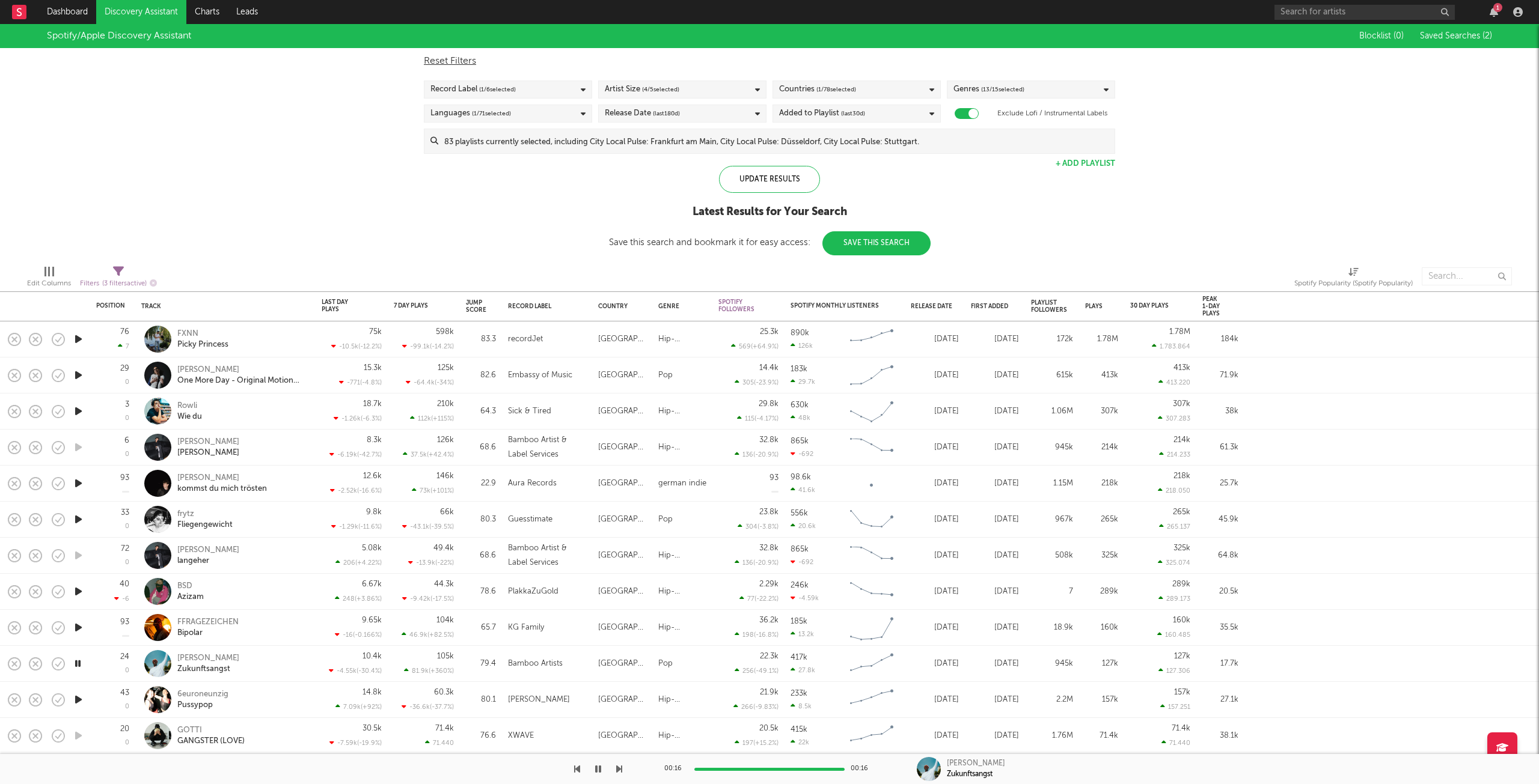
click at [553, 87] on div "Record Label ( 1 / 6 selected)" at bounding box center [508, 90] width 168 height 18
click at [543, 107] on button "Select All" at bounding box center [507, 108] width 155 height 14
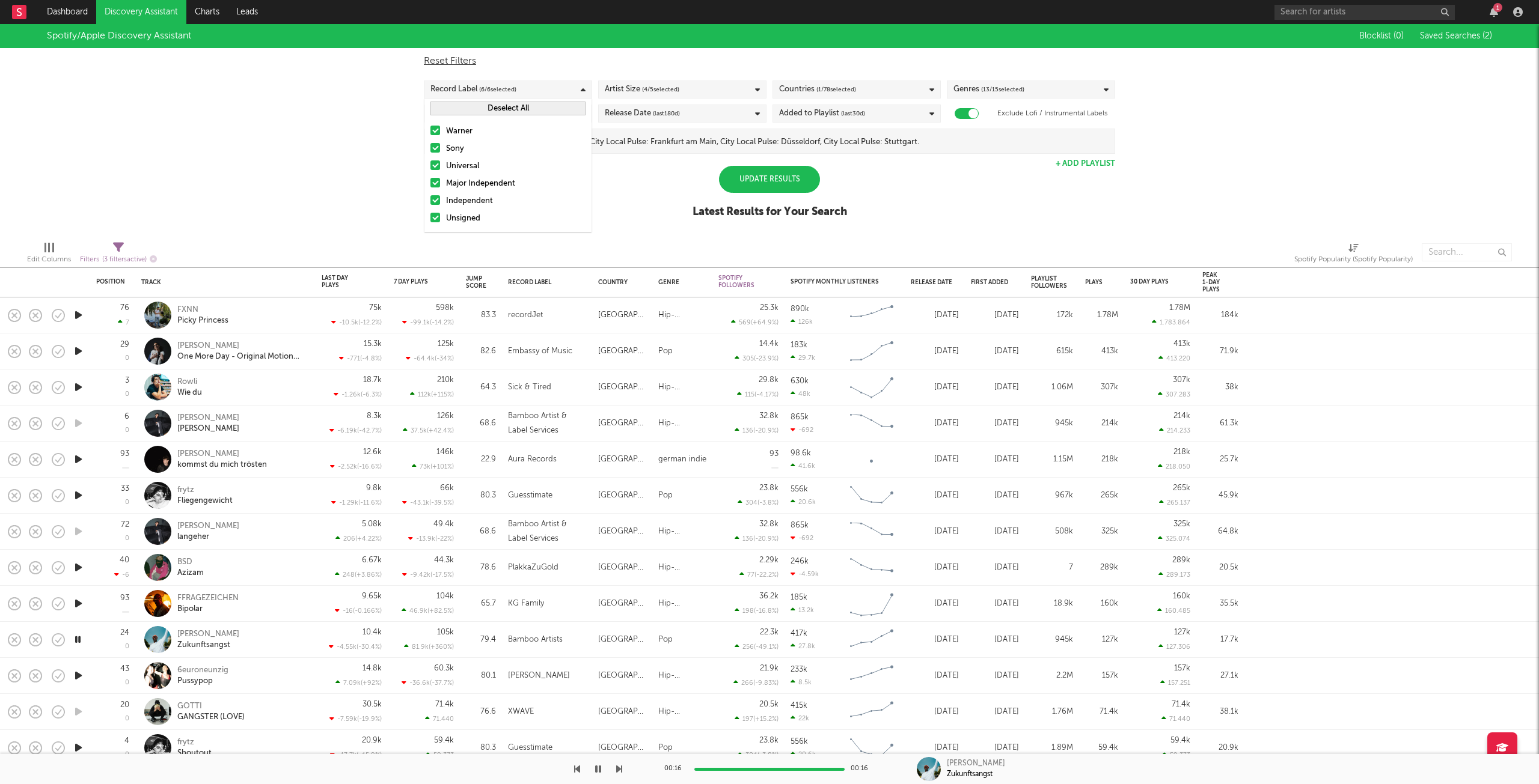
click at [543, 107] on button "Deselect All" at bounding box center [507, 108] width 155 height 14
click at [435, 202] on div at bounding box center [435, 200] width 10 height 10
click at [430, 202] on input "Independent" at bounding box center [430, 201] width 0 height 14
click at [750, 177] on div "Update Results" at bounding box center [769, 179] width 101 height 27
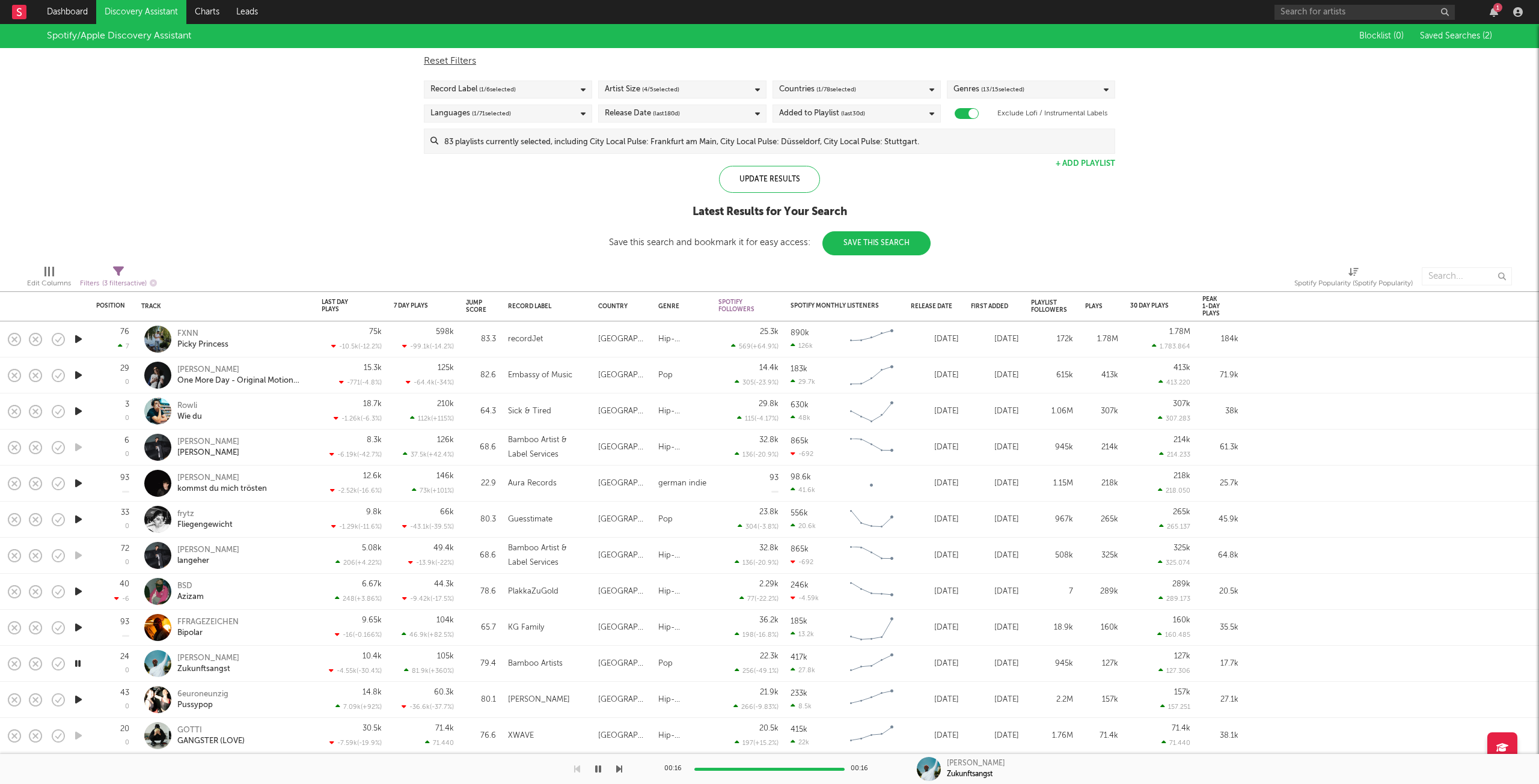
click at [718, 87] on div "Artist Size ( 4 / 5 selected)" at bounding box center [682, 90] width 168 height 18
click at [605, 146] on div at bounding box center [610, 148] width 10 height 10
click at [605, 146] on input "Large" at bounding box center [605, 148] width 0 height 14
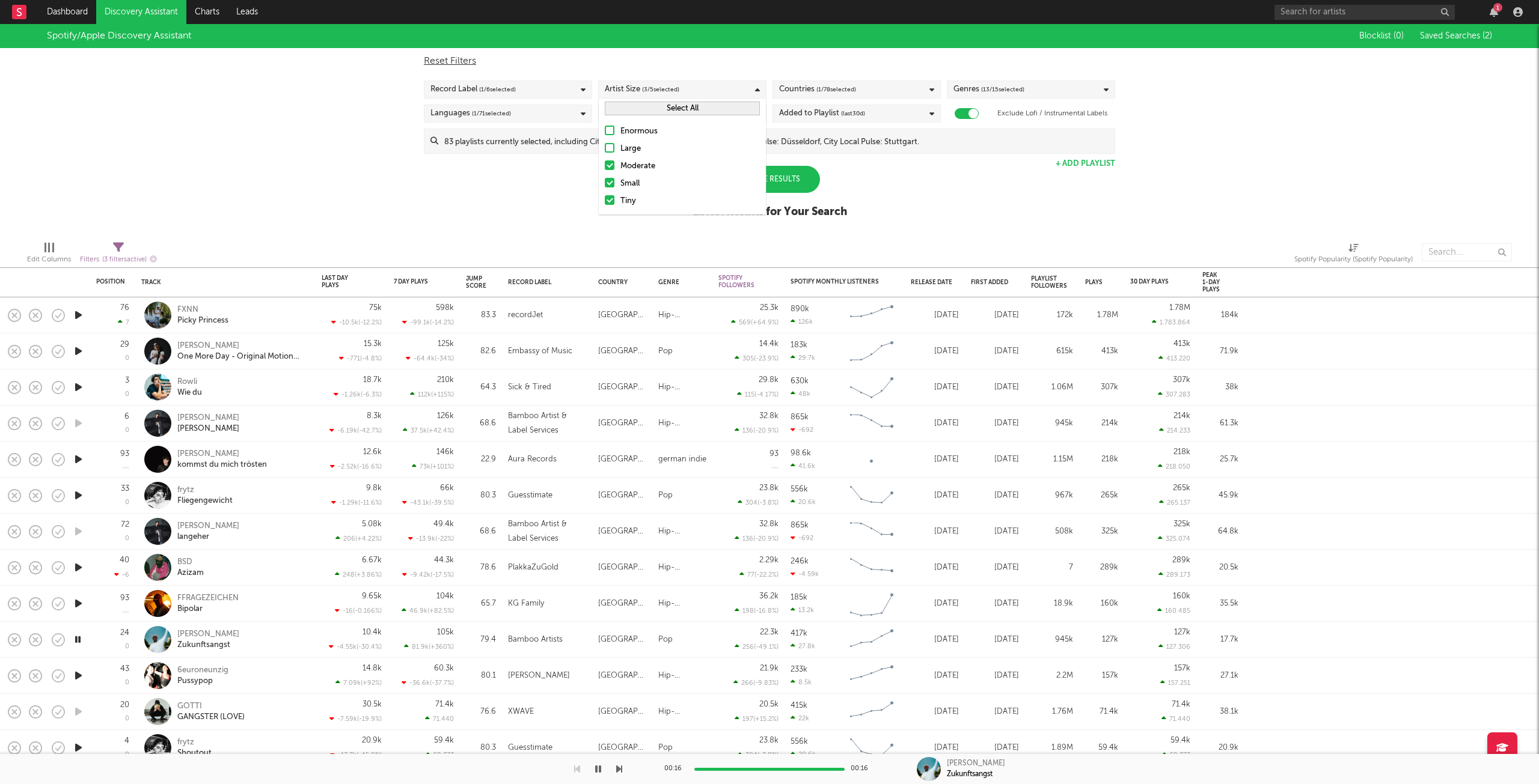
click at [612, 165] on div at bounding box center [610, 166] width 10 height 10
click at [605, 165] on input "Moderate" at bounding box center [605, 166] width 0 height 14
click at [788, 182] on div "Update Results" at bounding box center [769, 179] width 101 height 27
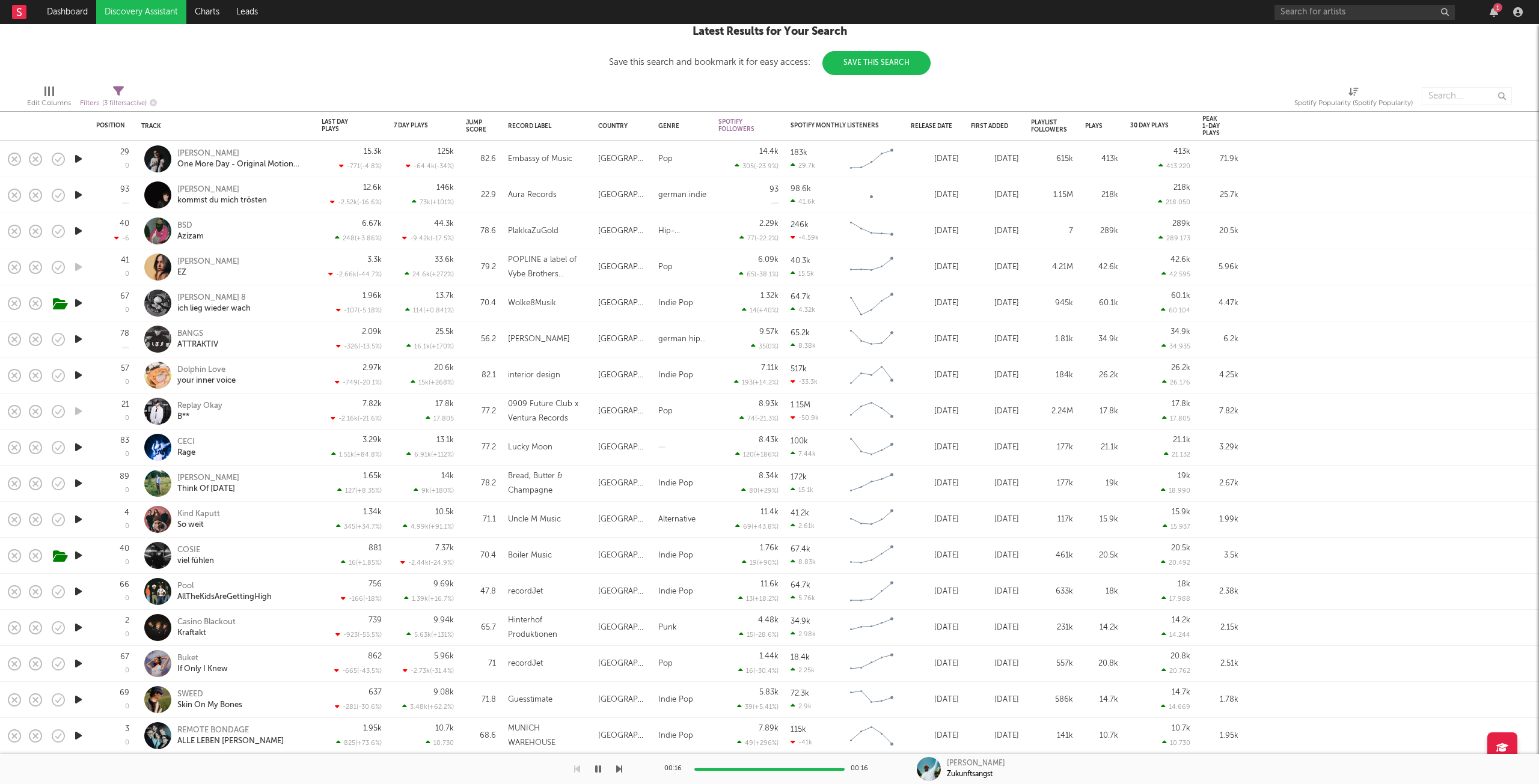
click at [75, 663] on icon "button" at bounding box center [78, 664] width 12 height 15
click at [79, 592] on icon "button" at bounding box center [78, 592] width 12 height 15
click at [81, 553] on icon "button" at bounding box center [78, 556] width 12 height 15
click at [75, 518] on icon "button" at bounding box center [78, 520] width 12 height 15
click at [79, 342] on icon "button" at bounding box center [78, 339] width 12 height 15
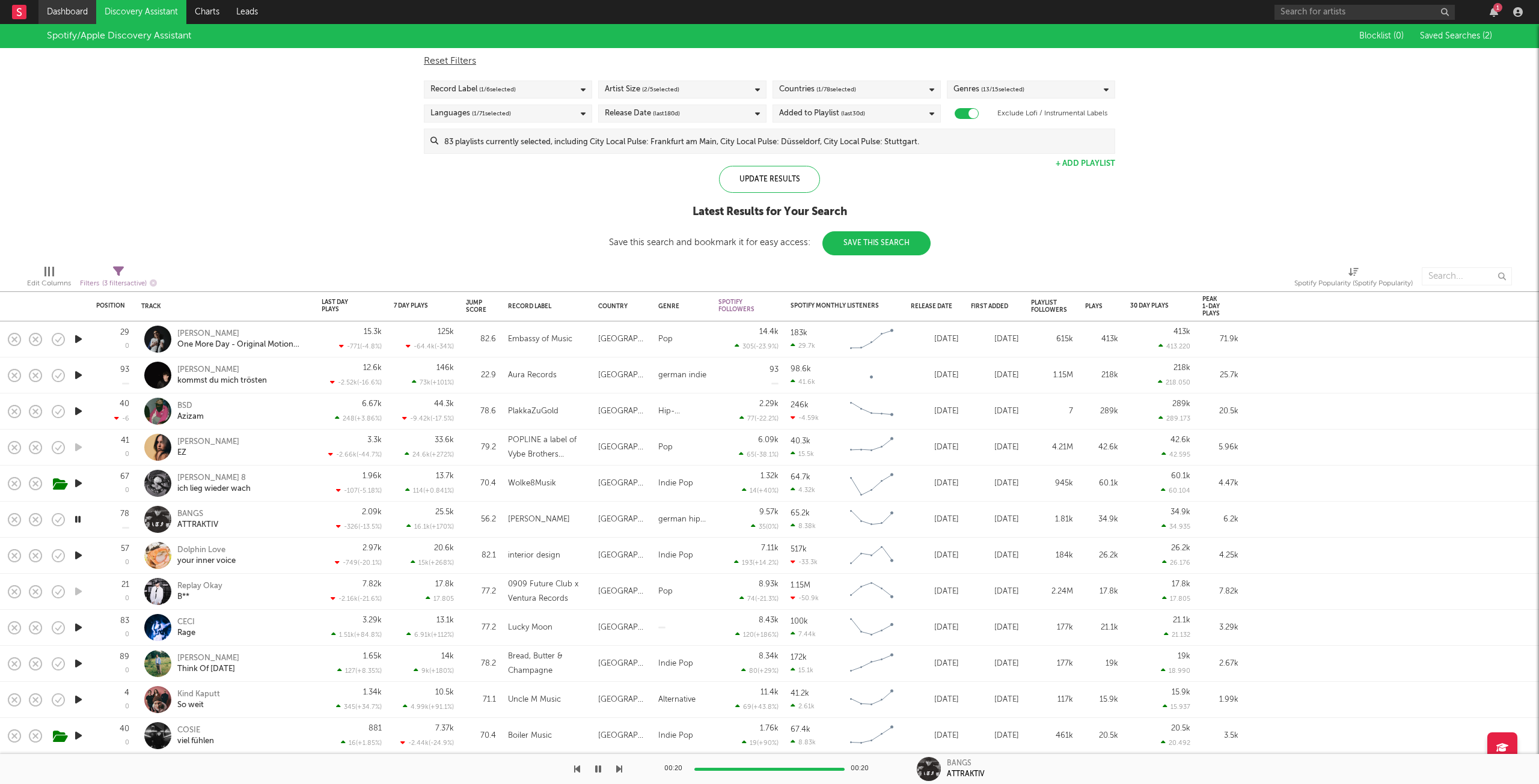
click at [63, 12] on link "Dashboard" at bounding box center [67, 12] width 57 height 24
